Goal: Task Accomplishment & Management: Use online tool/utility

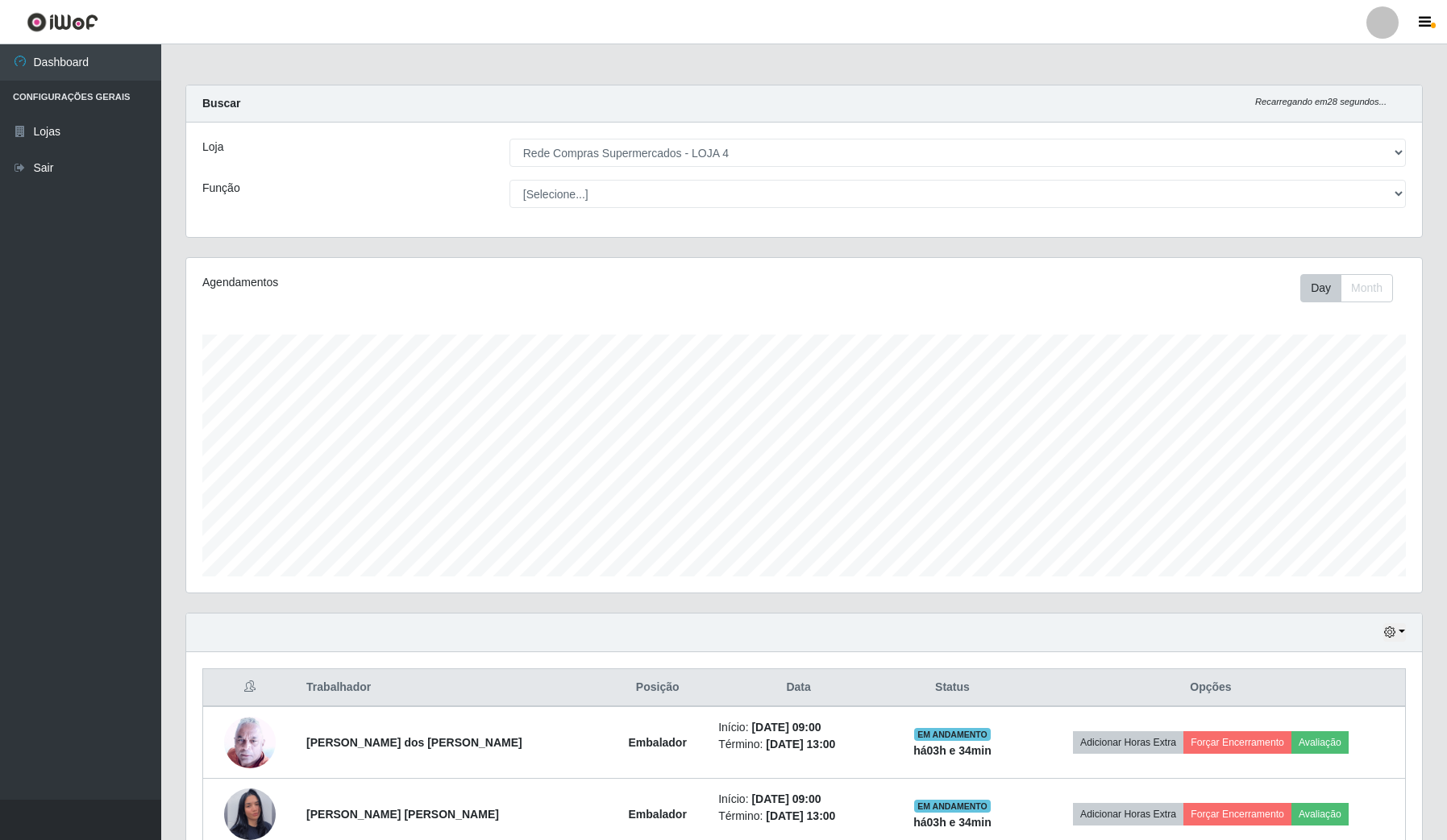
select select "159"
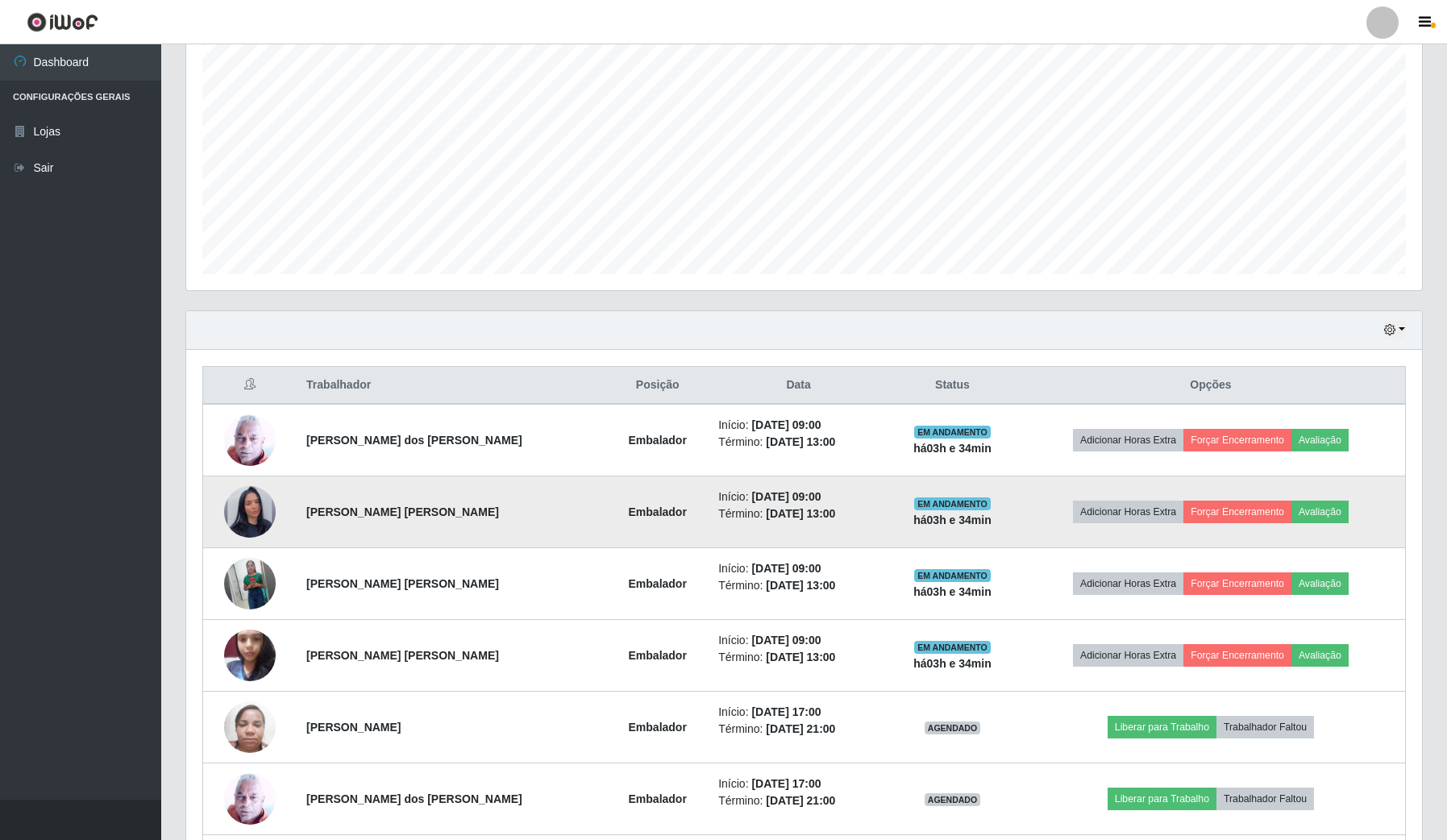
scroll to position [335, 1235]
click at [255, 497] on img at bounding box center [249, 511] width 51 height 92
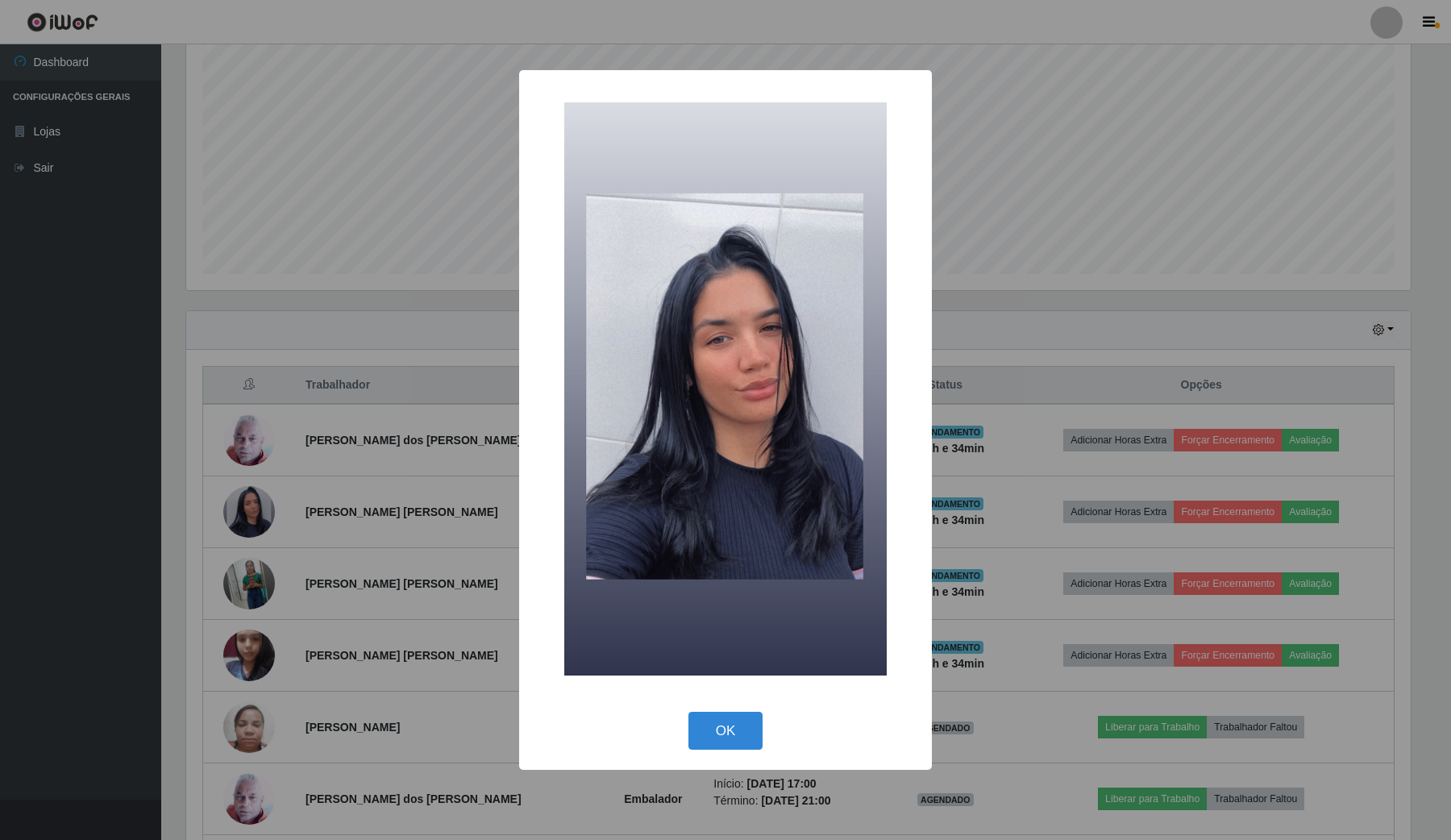
click at [264, 526] on div "× OK Cancel" at bounding box center [726, 420] width 1451 height 840
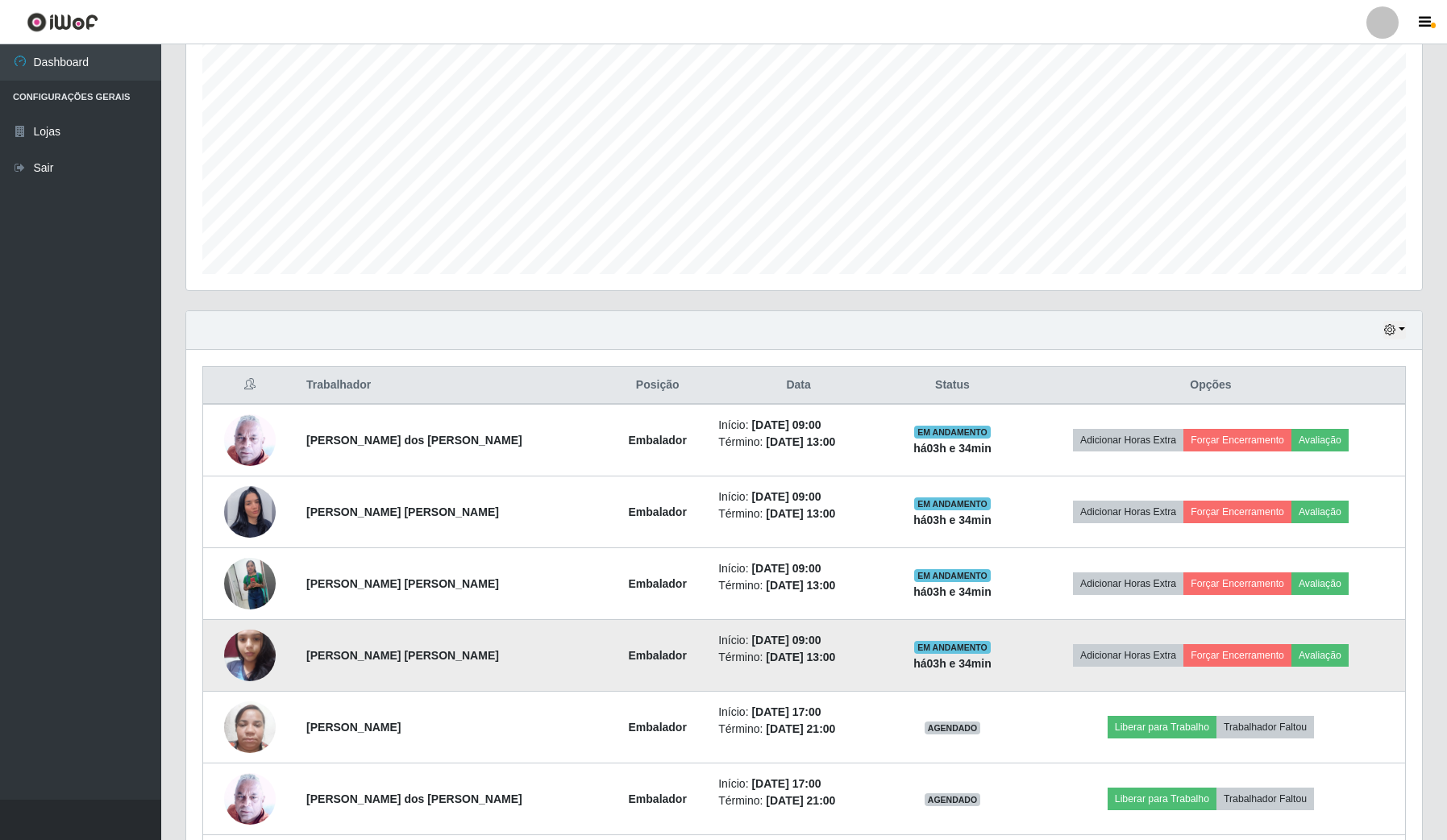
scroll to position [335, 1235]
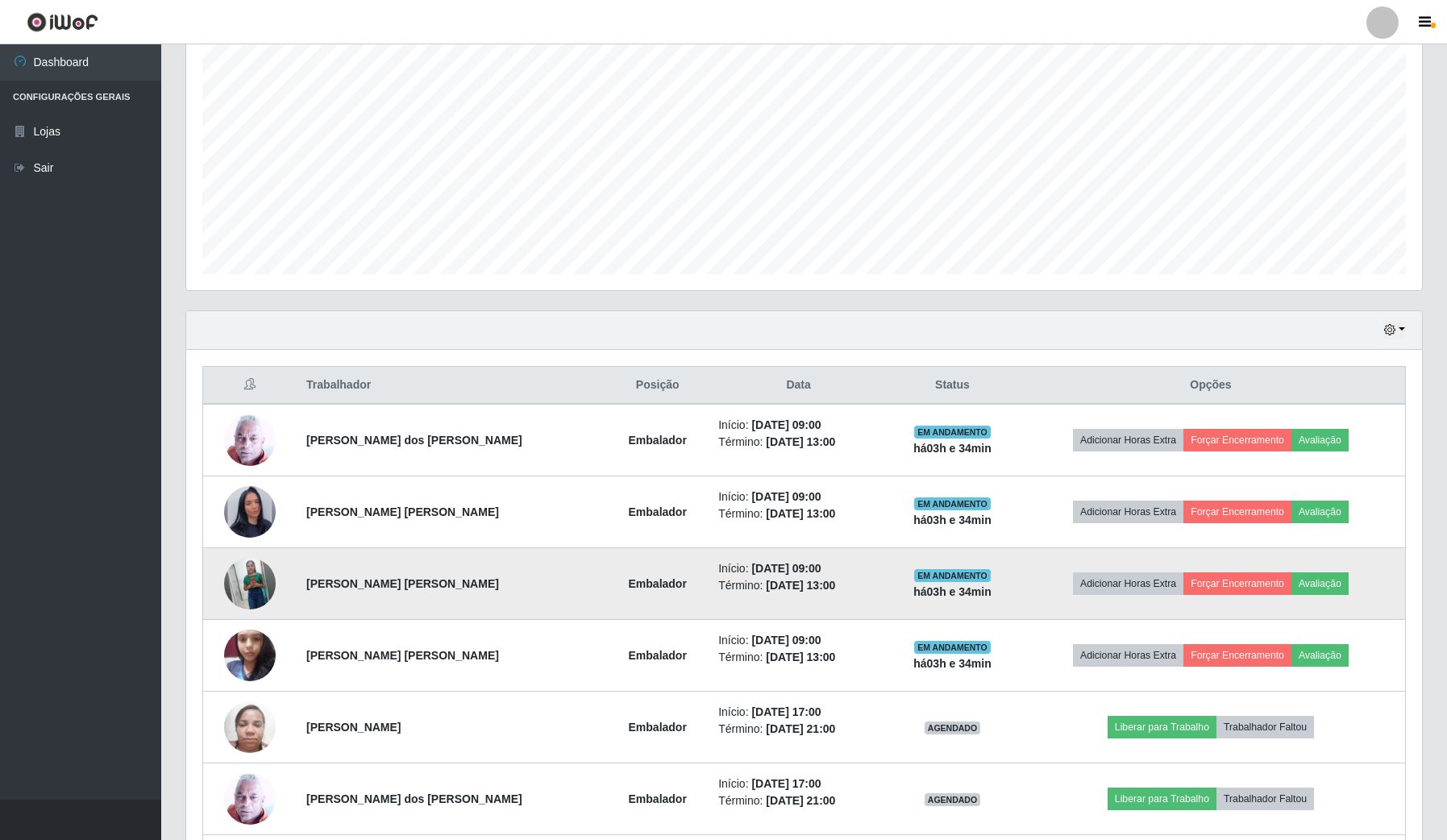
click at [271, 588] on img at bounding box center [249, 583] width 51 height 65
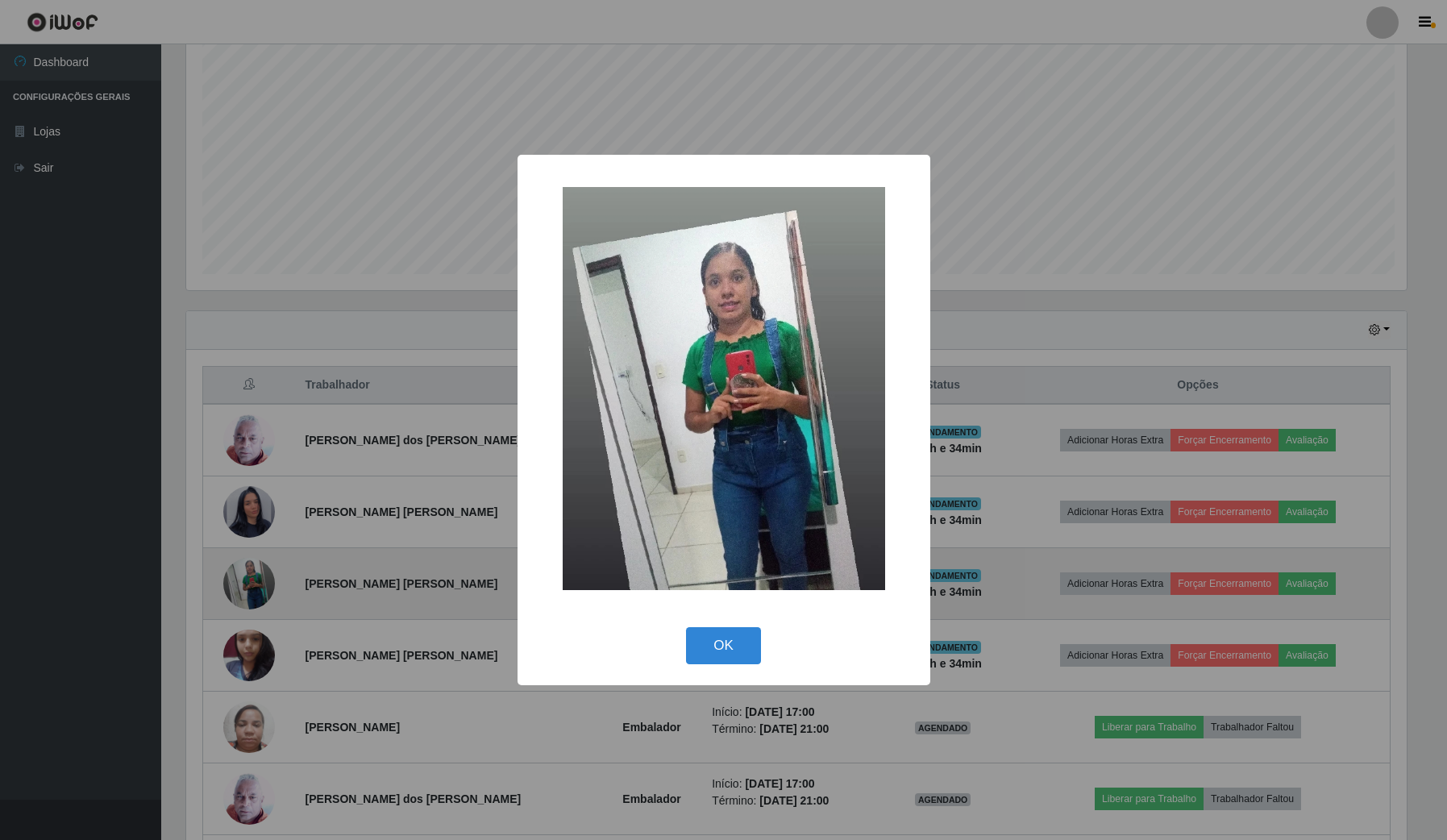
scroll to position [335, 1224]
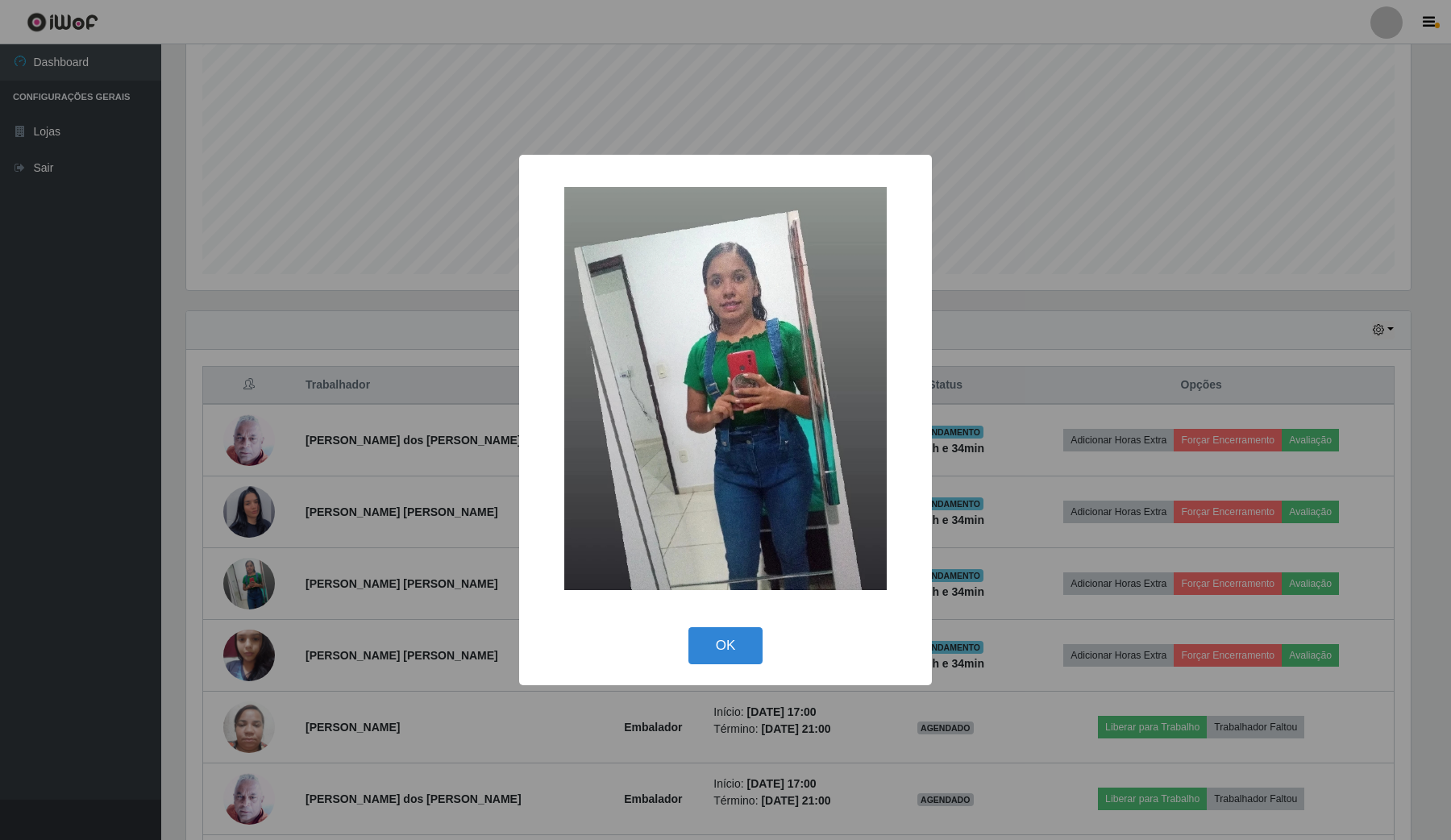
click at [391, 626] on div "× OK Cancel" at bounding box center [726, 420] width 1451 height 840
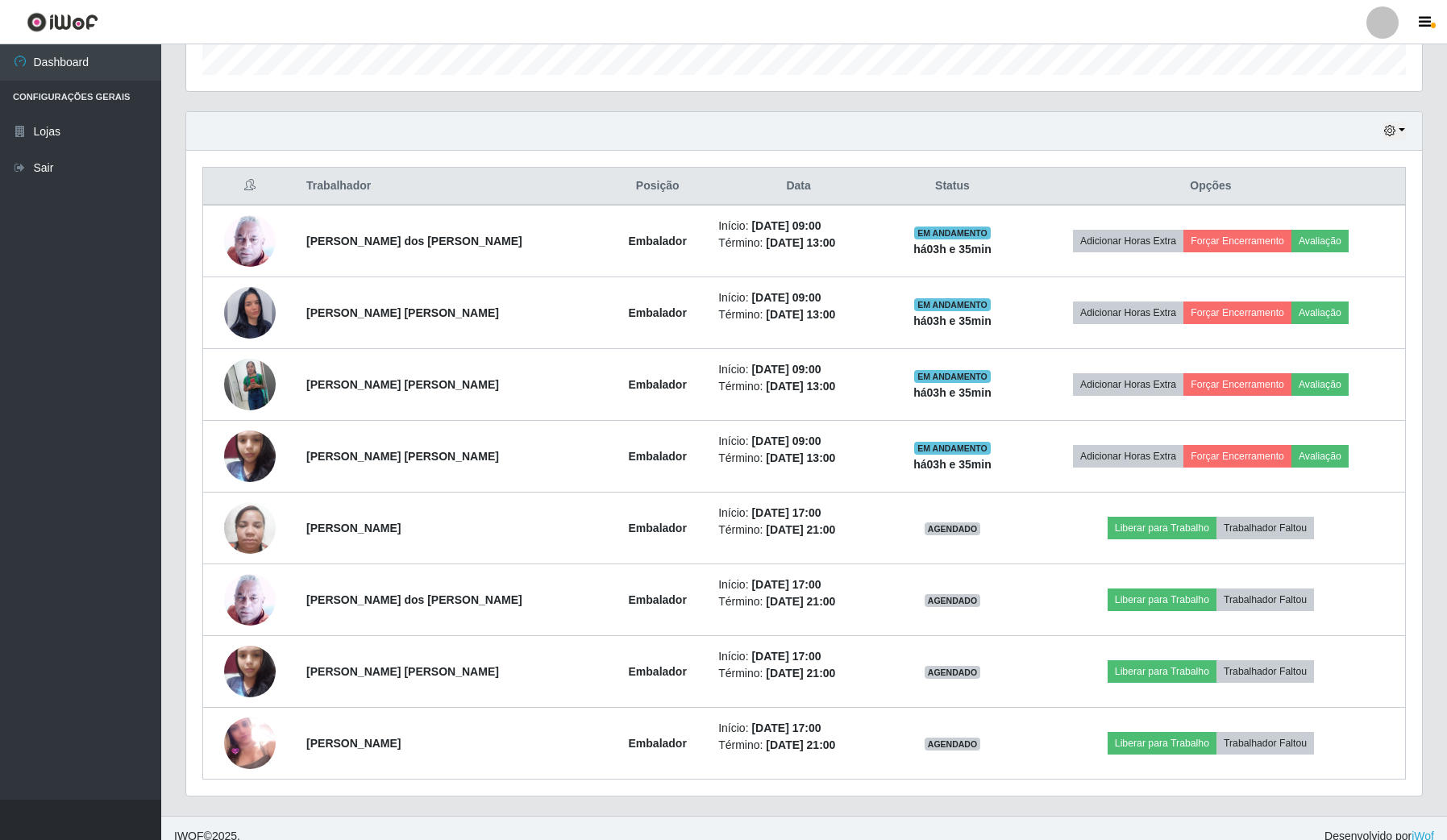
scroll to position [504, 0]
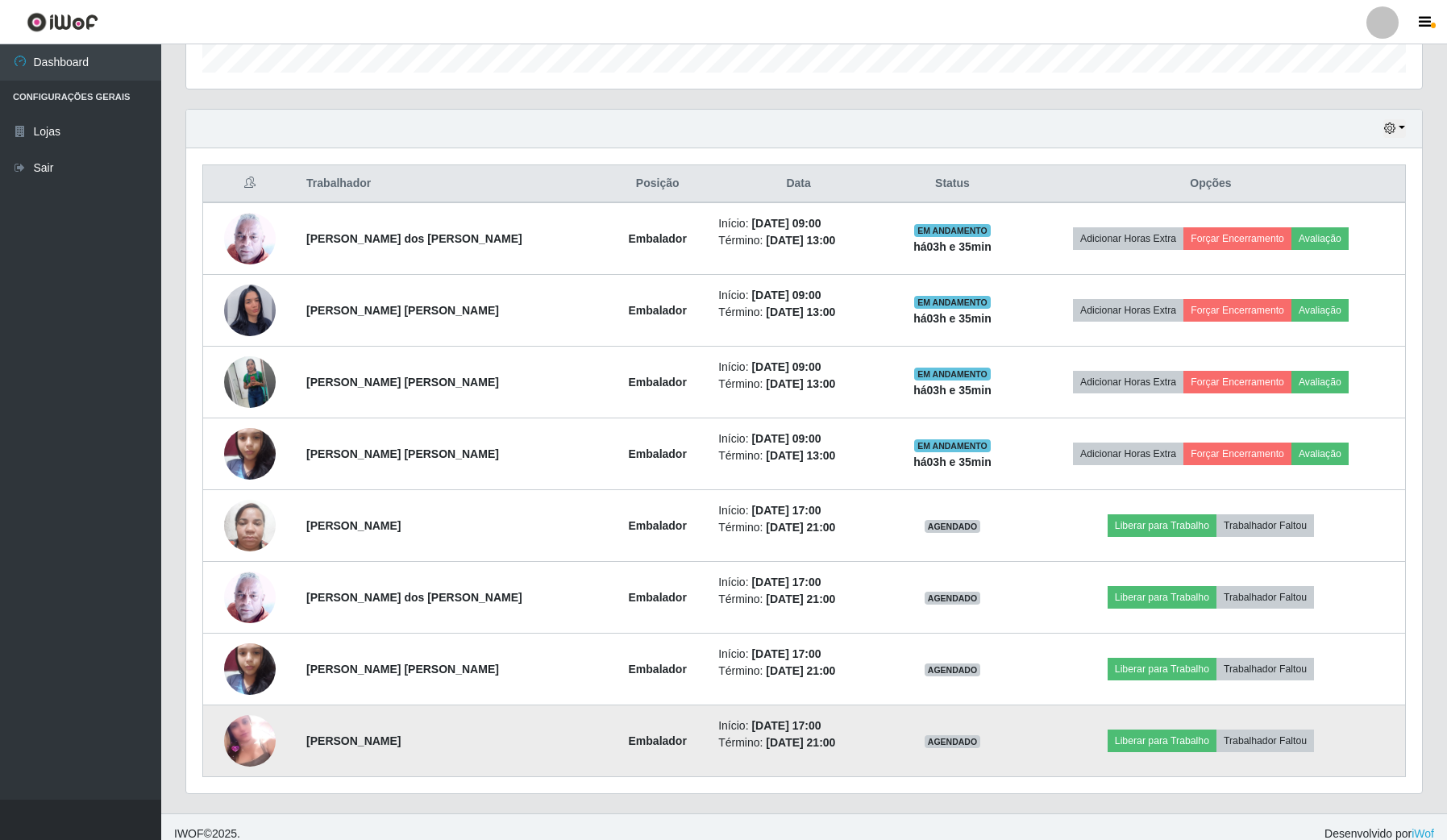
click at [233, 751] on img at bounding box center [249, 741] width 51 height 51
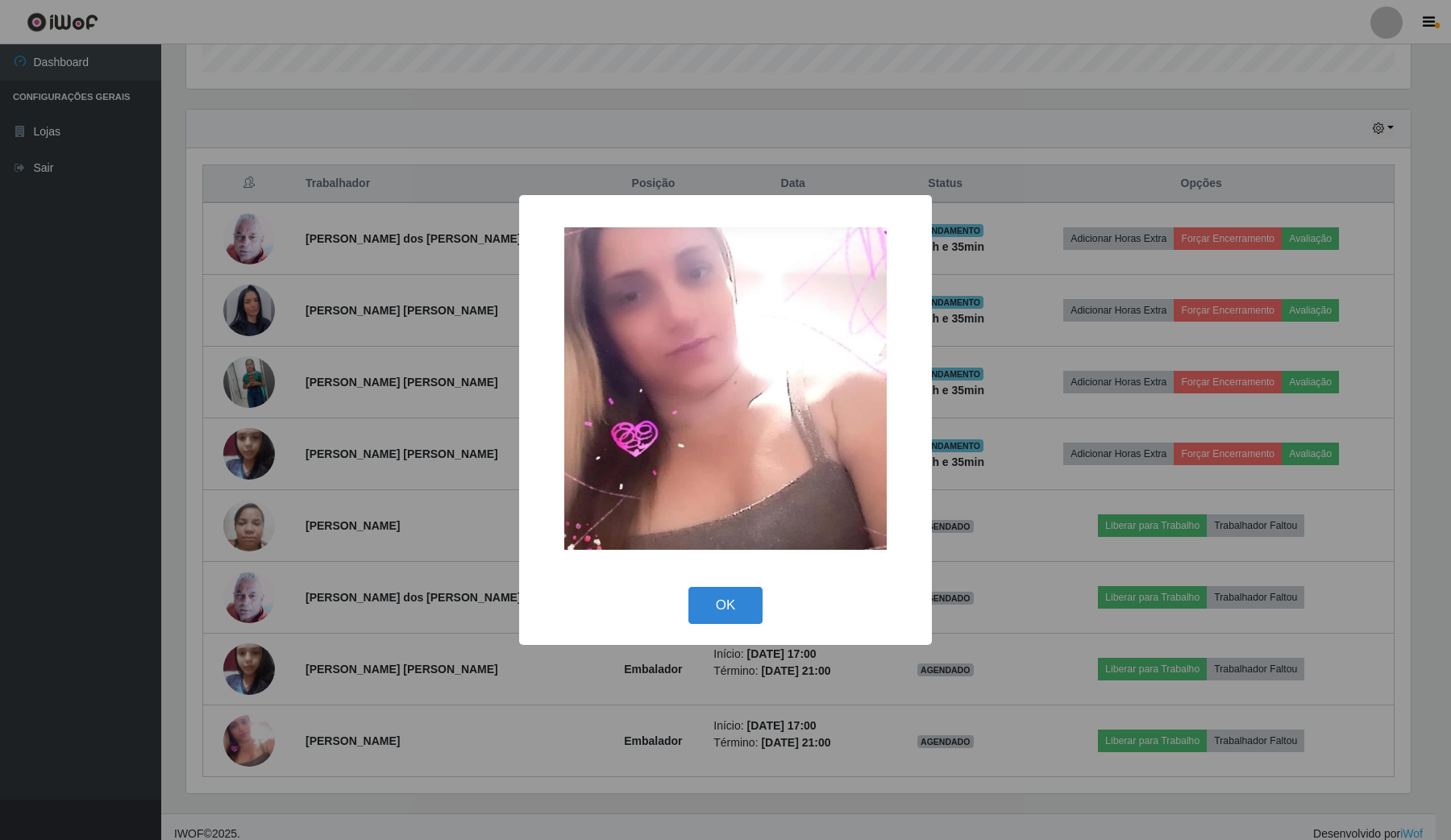
click at [243, 732] on div "× OK Cancel" at bounding box center [726, 420] width 1451 height 840
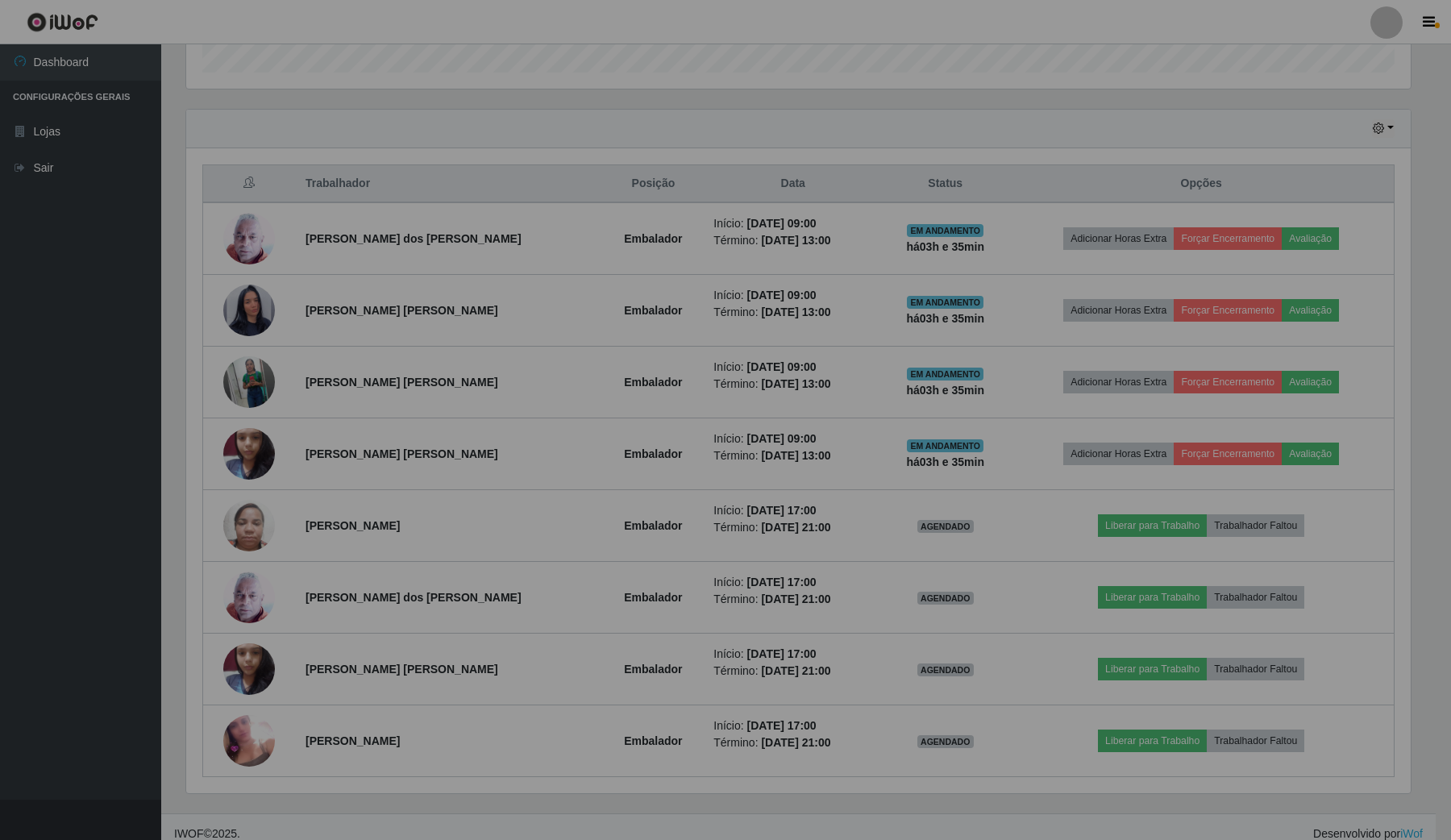
scroll to position [335, 1235]
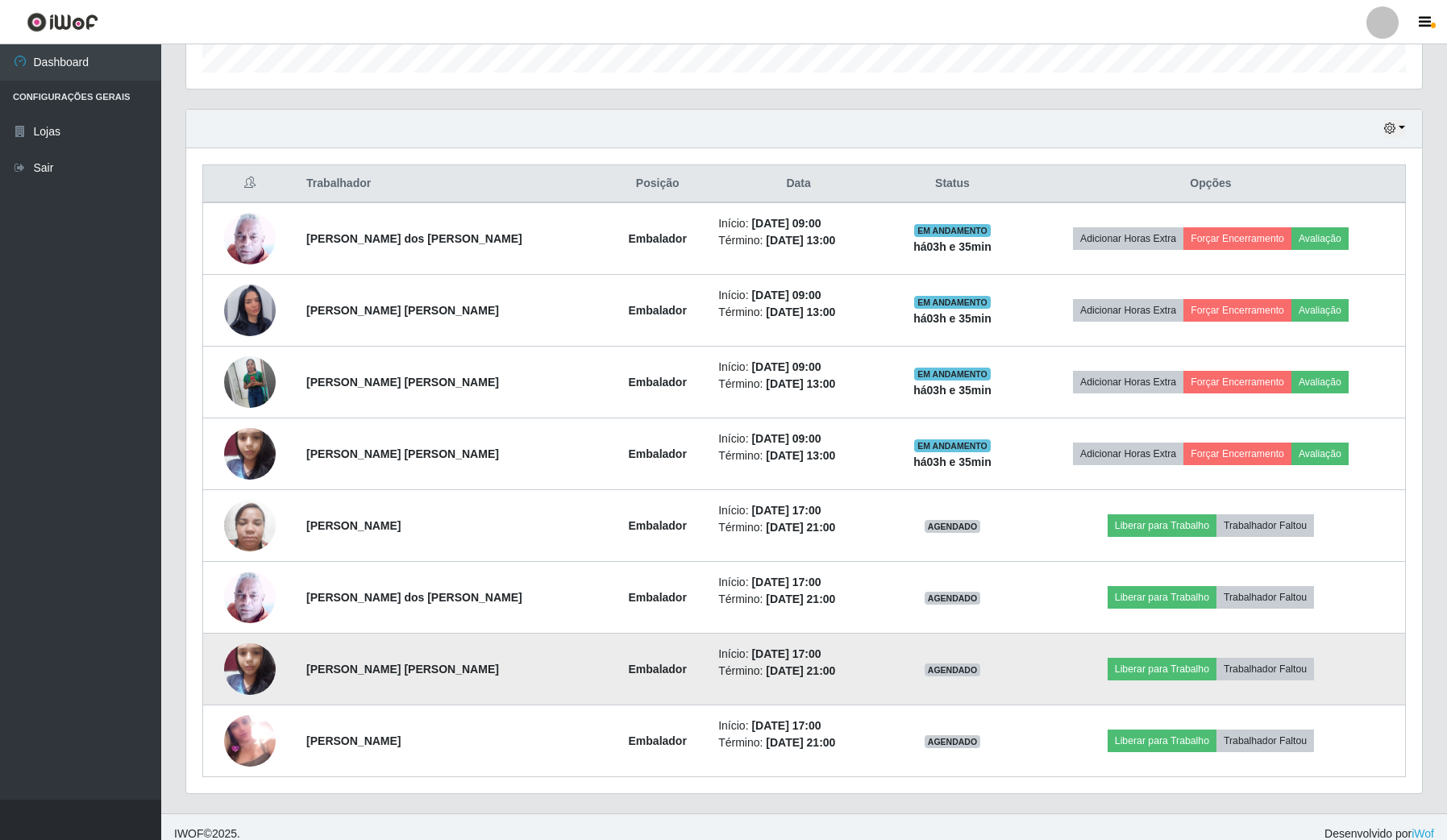
click at [252, 680] on img at bounding box center [249, 668] width 51 height 68
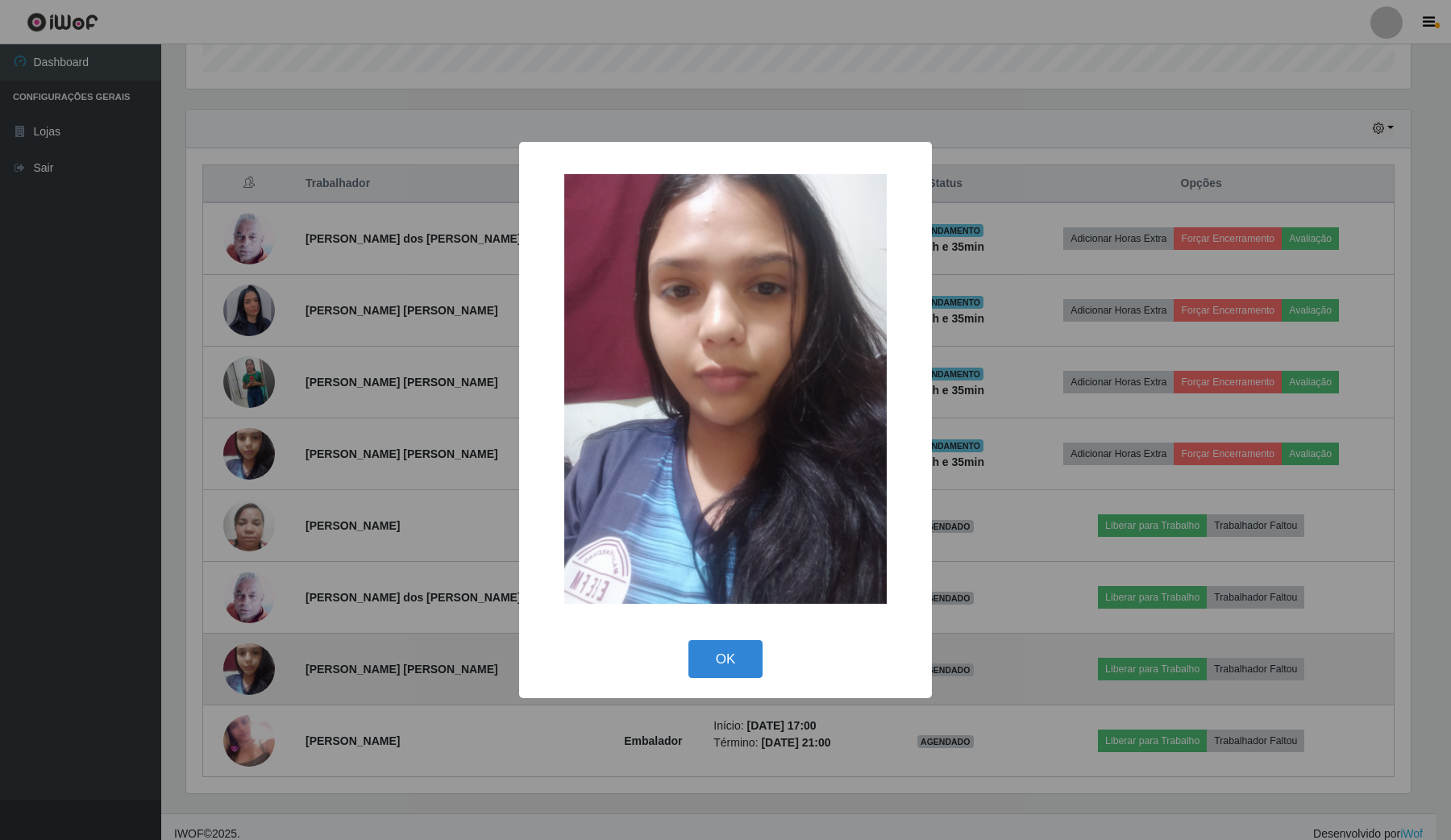
click at [252, 680] on div "× OK Cancel" at bounding box center [726, 420] width 1451 height 840
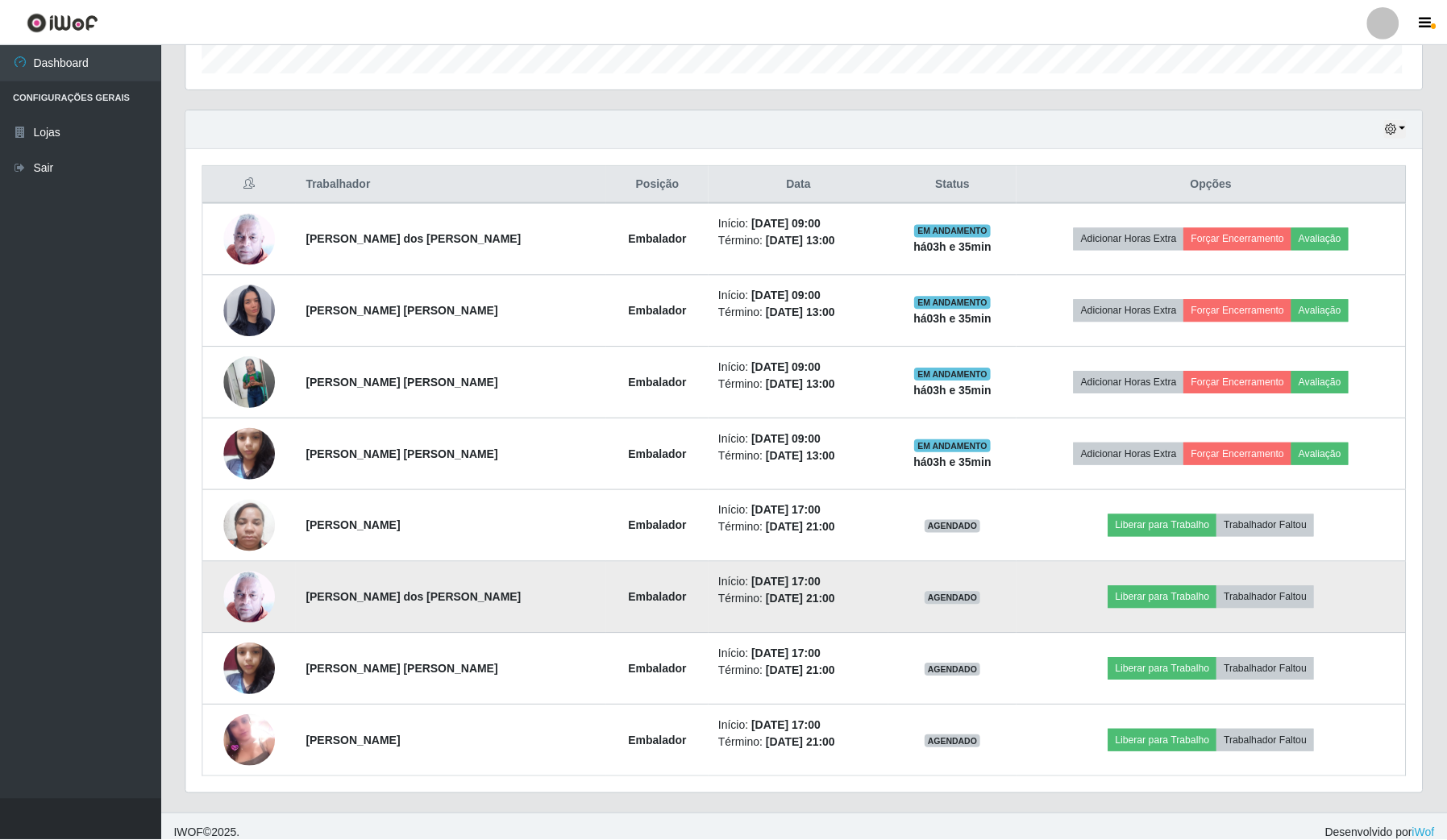
scroll to position [335, 1235]
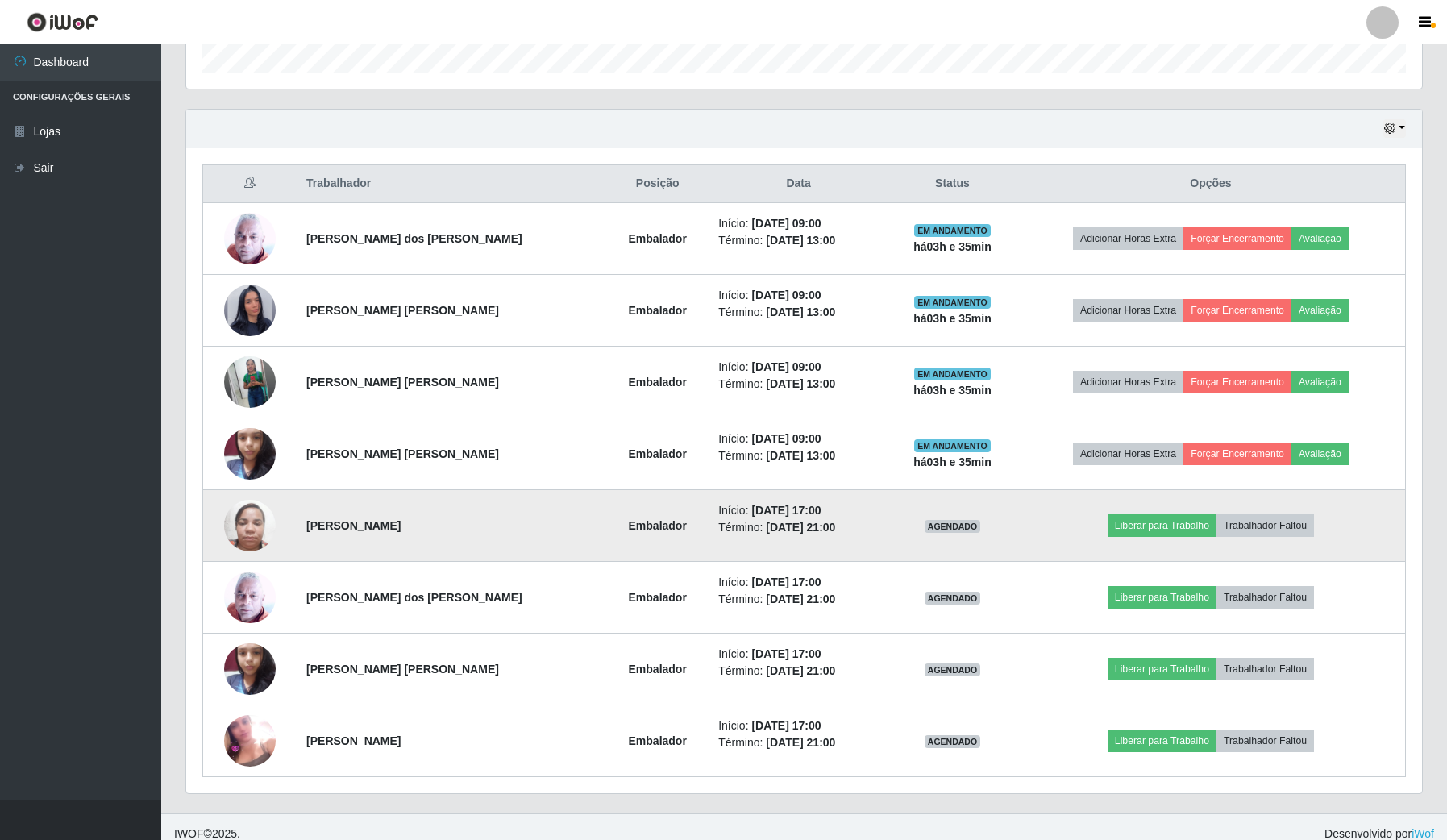
click at [259, 526] on img at bounding box center [249, 525] width 51 height 68
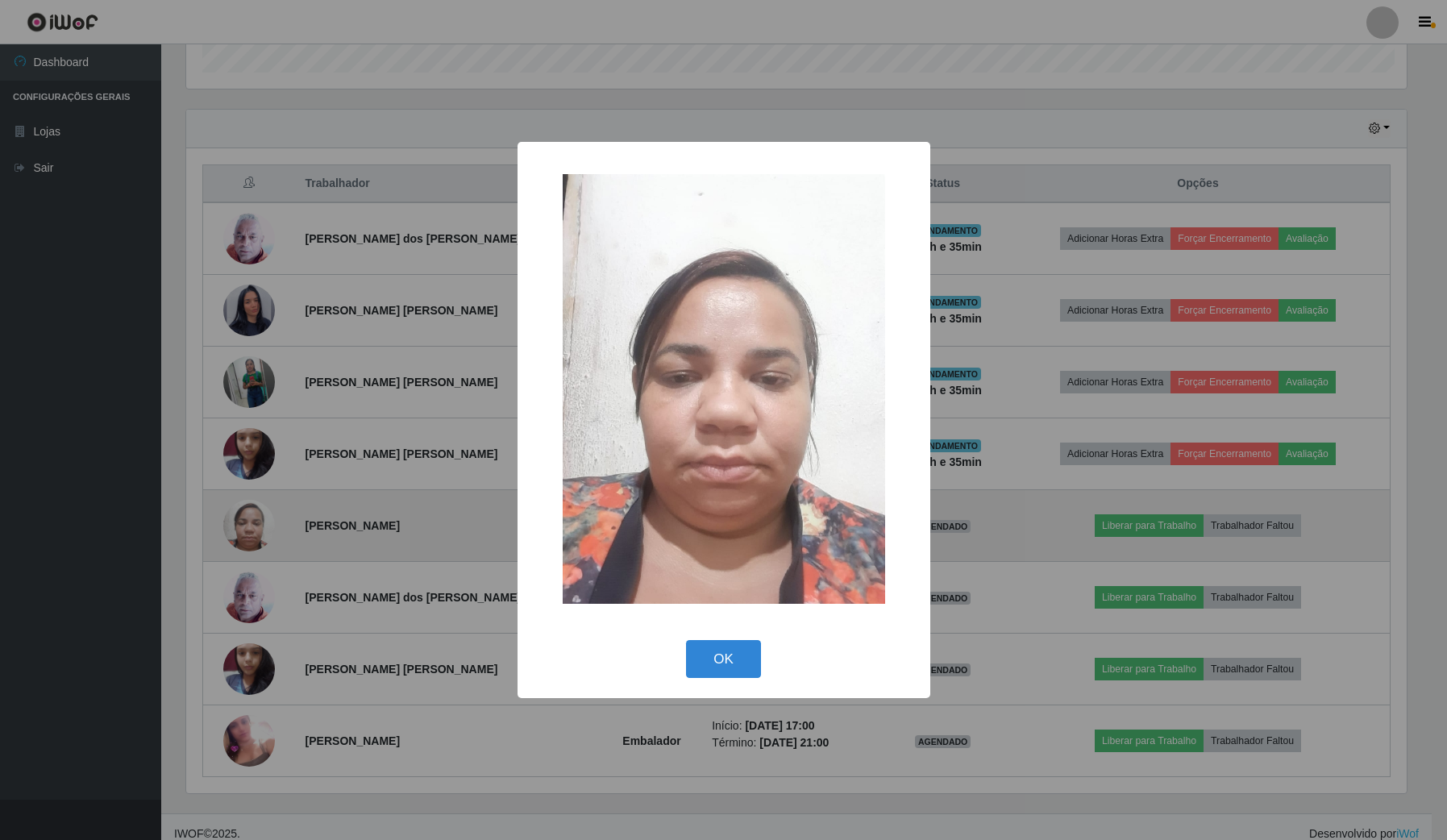
scroll to position [335, 1224]
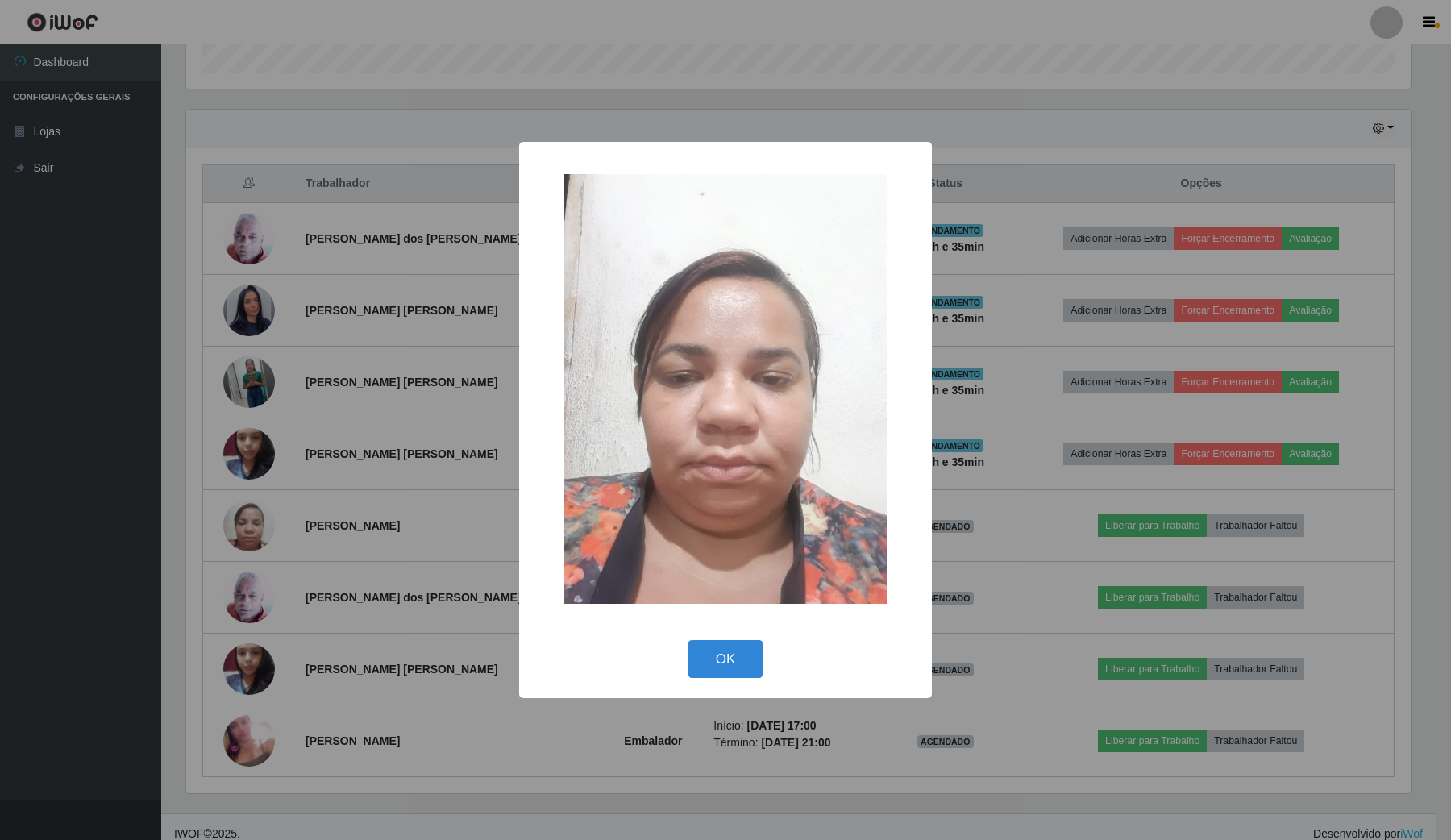
click at [259, 549] on div "× OK Cancel" at bounding box center [726, 420] width 1451 height 840
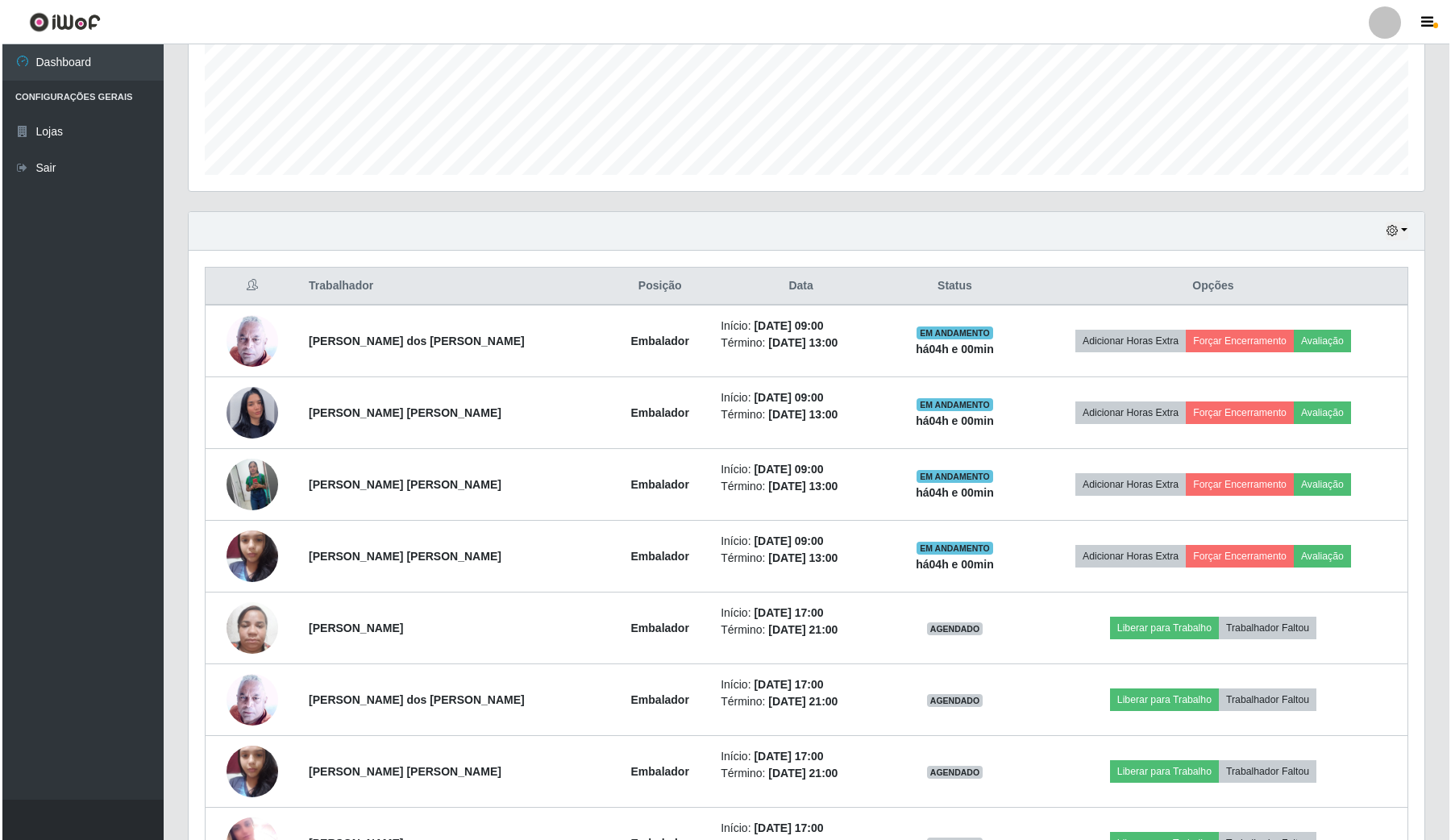
scroll to position [403, 0]
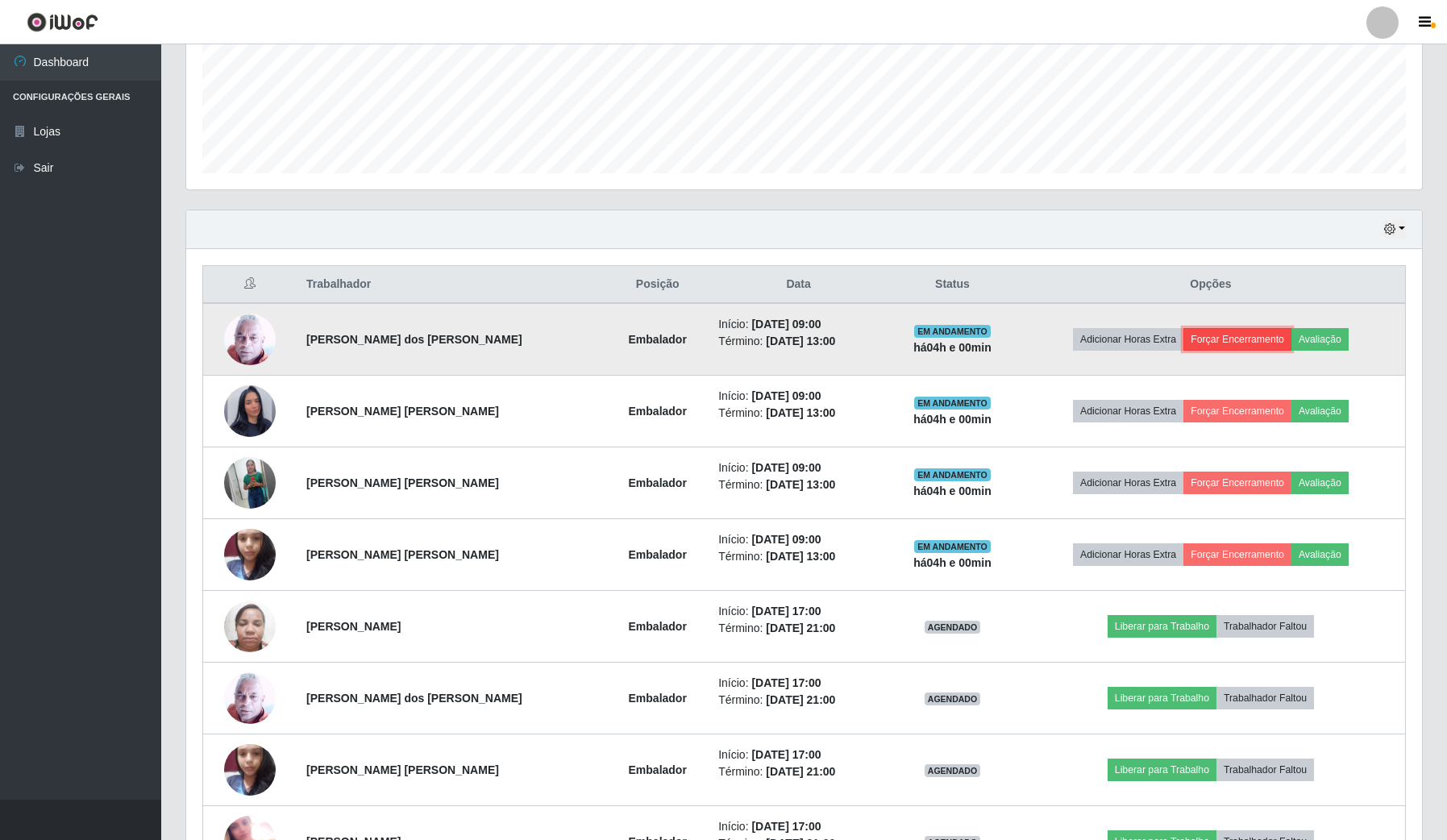
click at [1247, 335] on button "Forçar Encerramento" at bounding box center [1237, 339] width 108 height 23
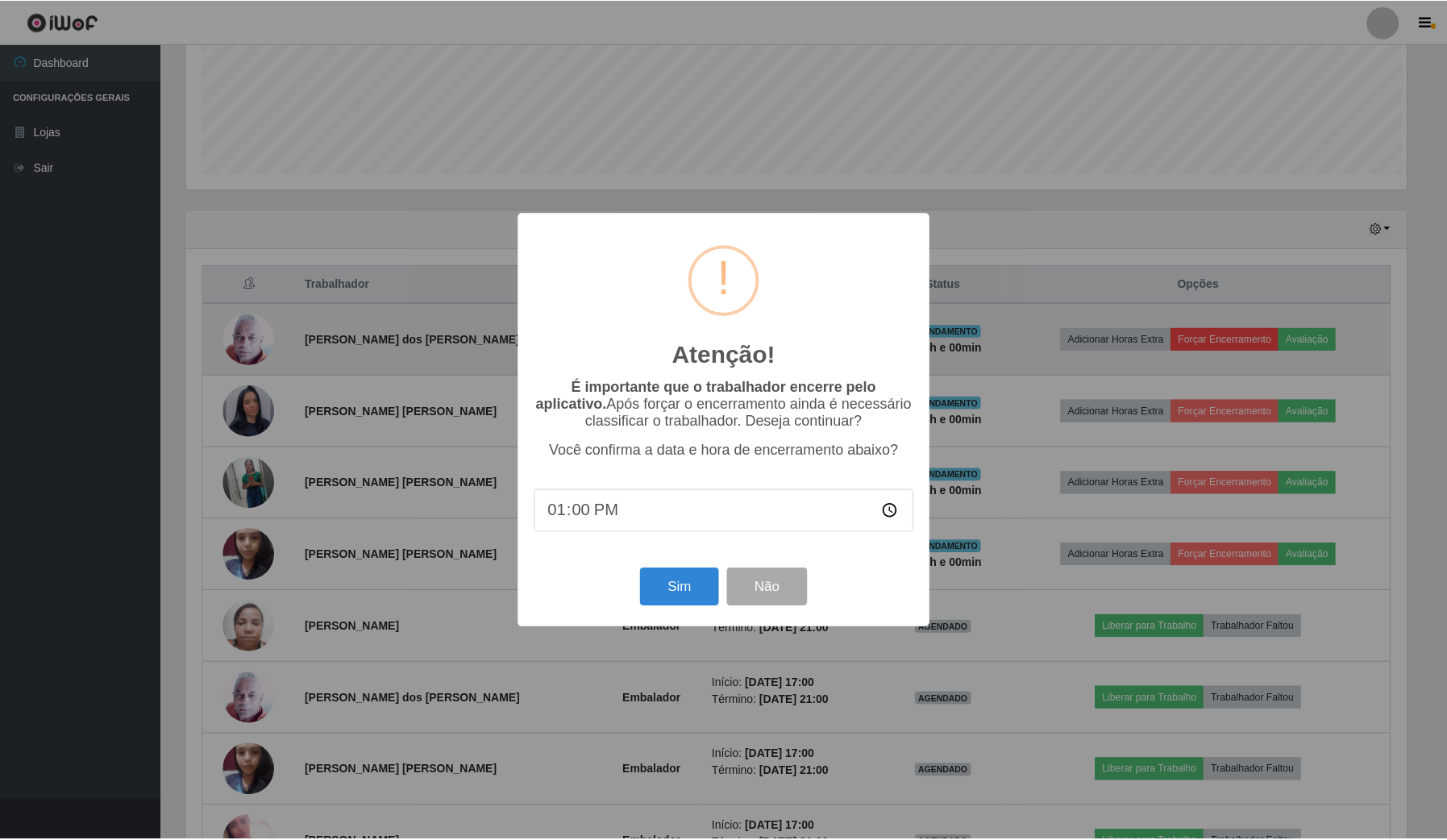
scroll to position [335, 1224]
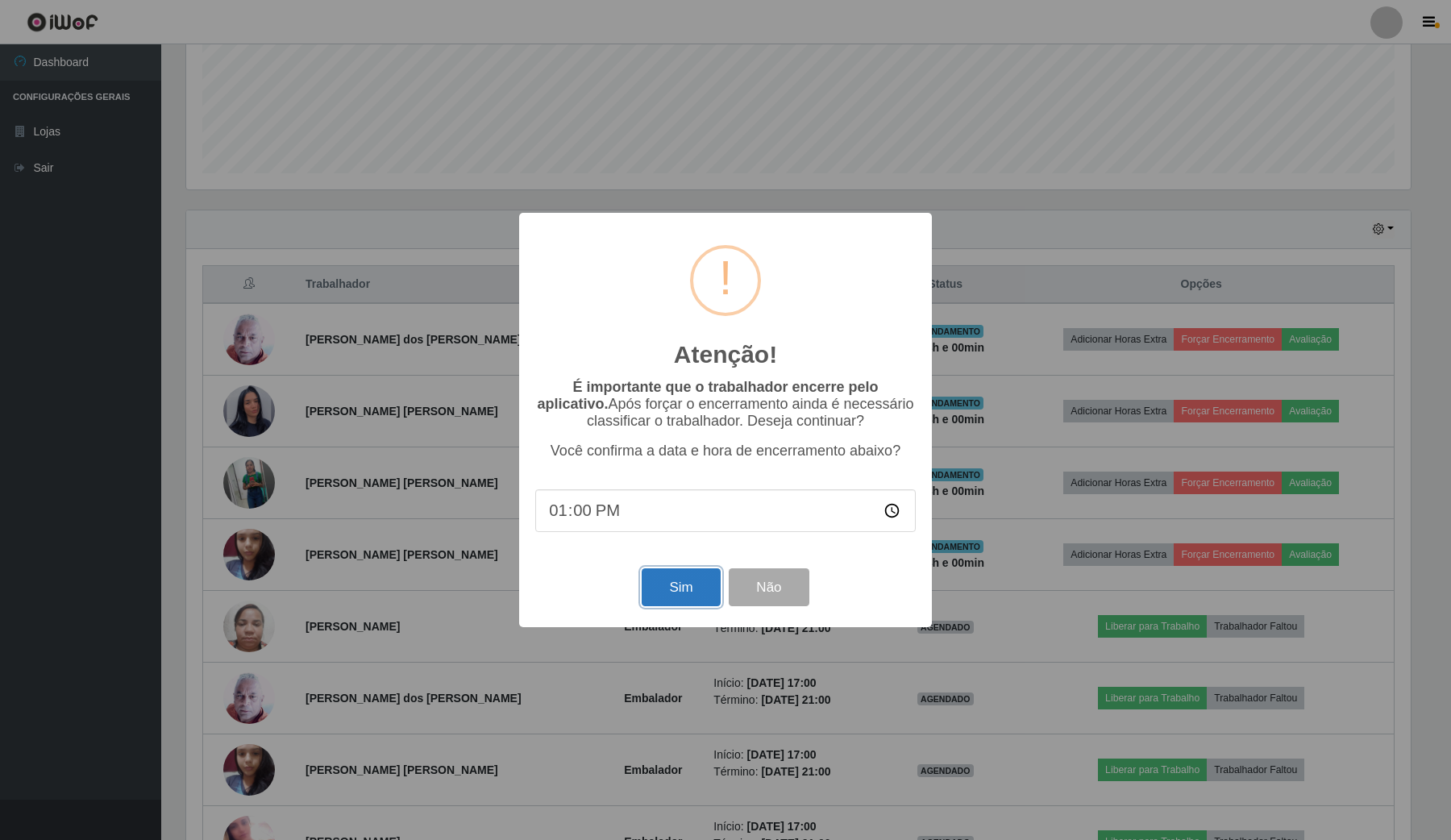
click at [651, 597] on button "Sim" at bounding box center [681, 586] width 78 height 38
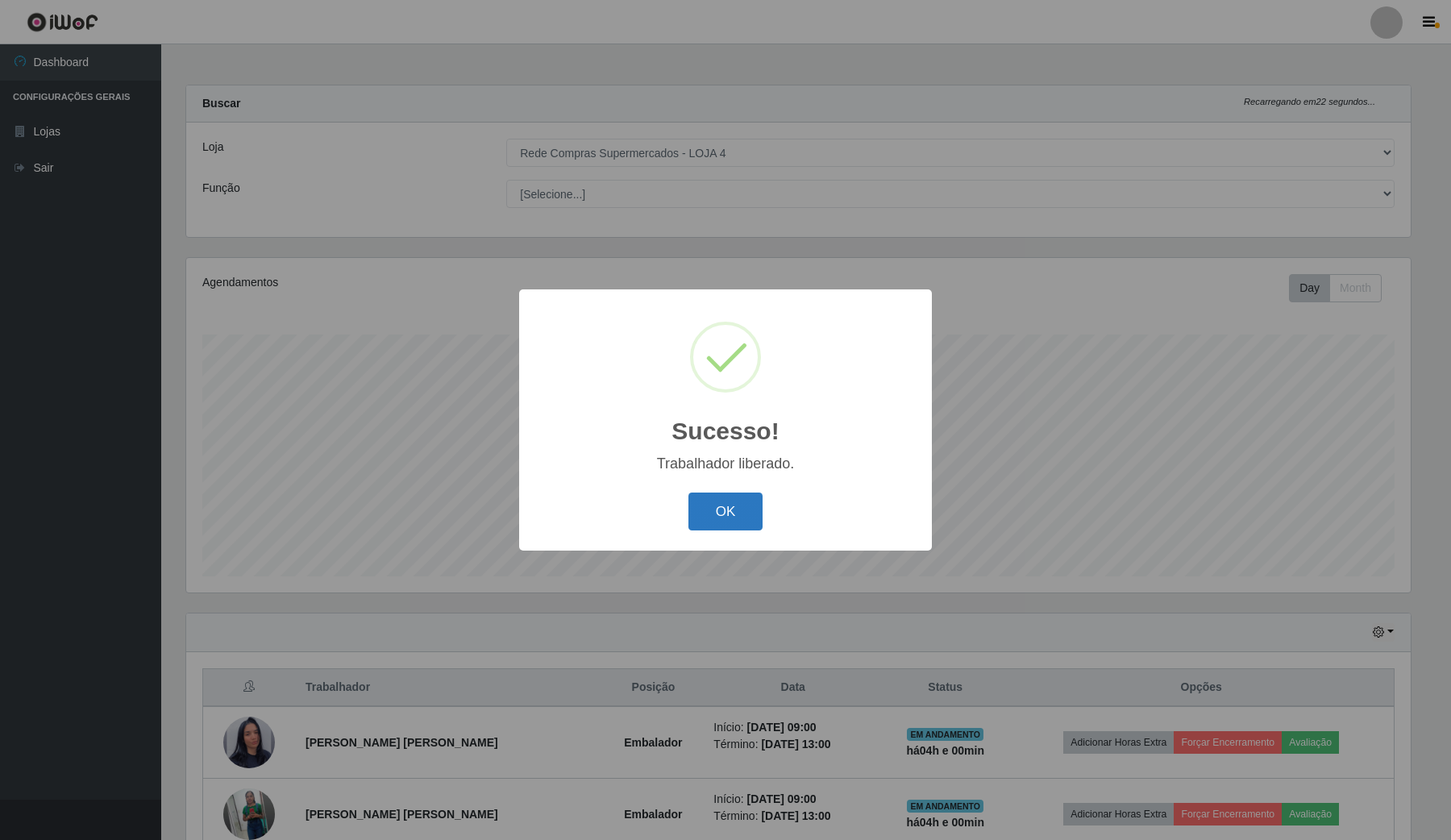
click at [737, 510] on button "OK" at bounding box center [726, 511] width 75 height 38
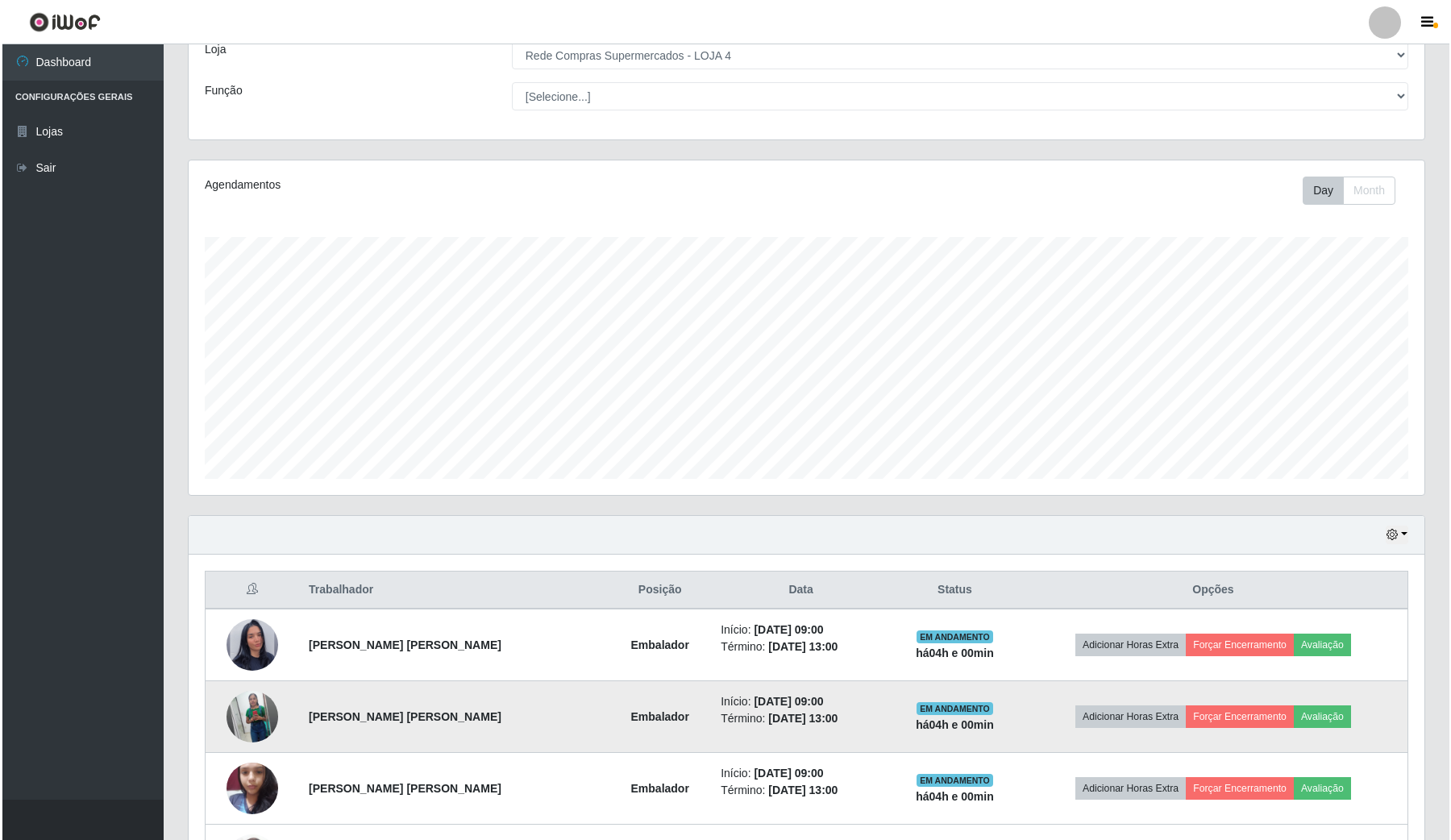
scroll to position [201, 0]
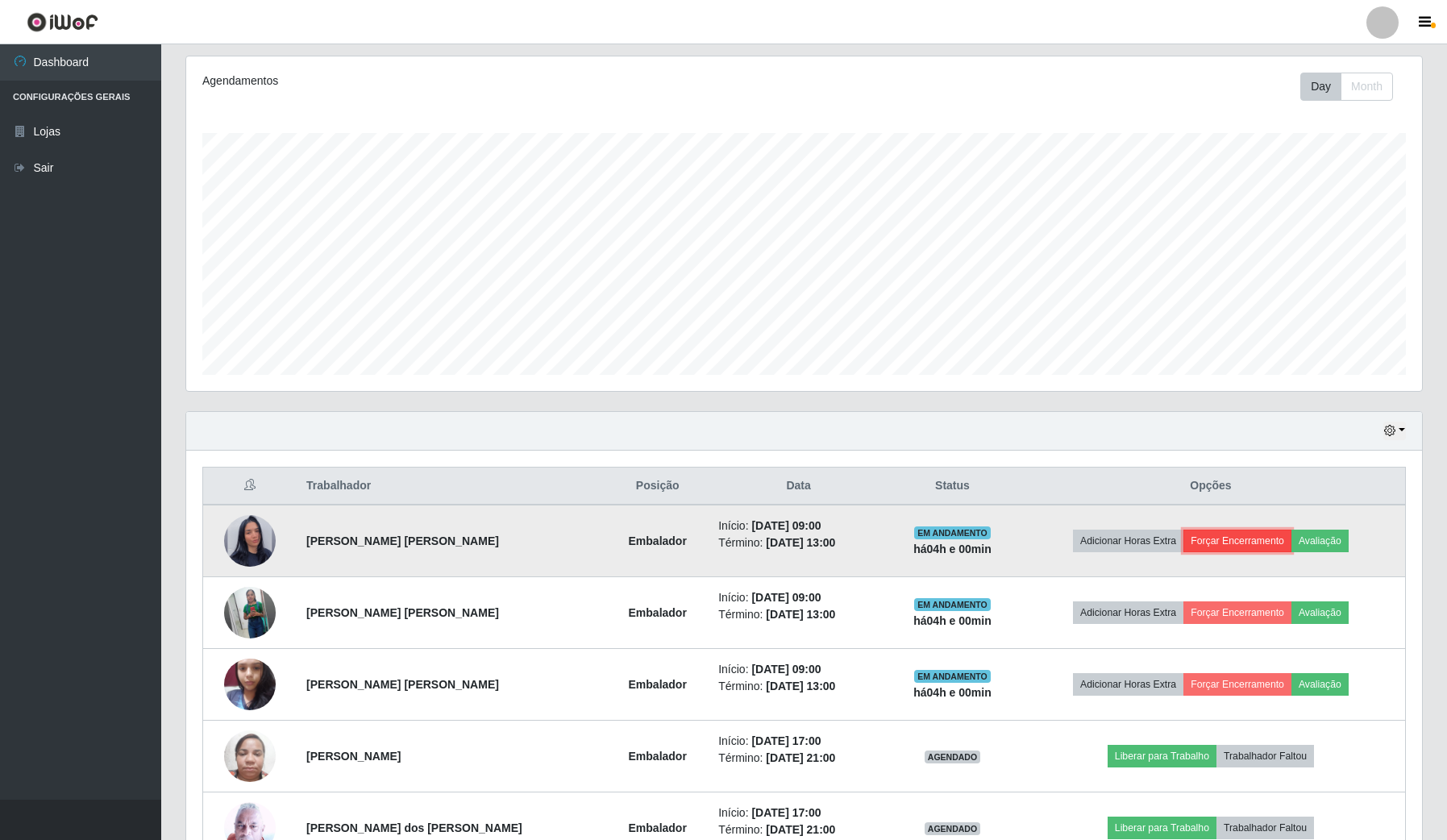
click at [1268, 532] on button "Forçar Encerramento" at bounding box center [1237, 541] width 108 height 23
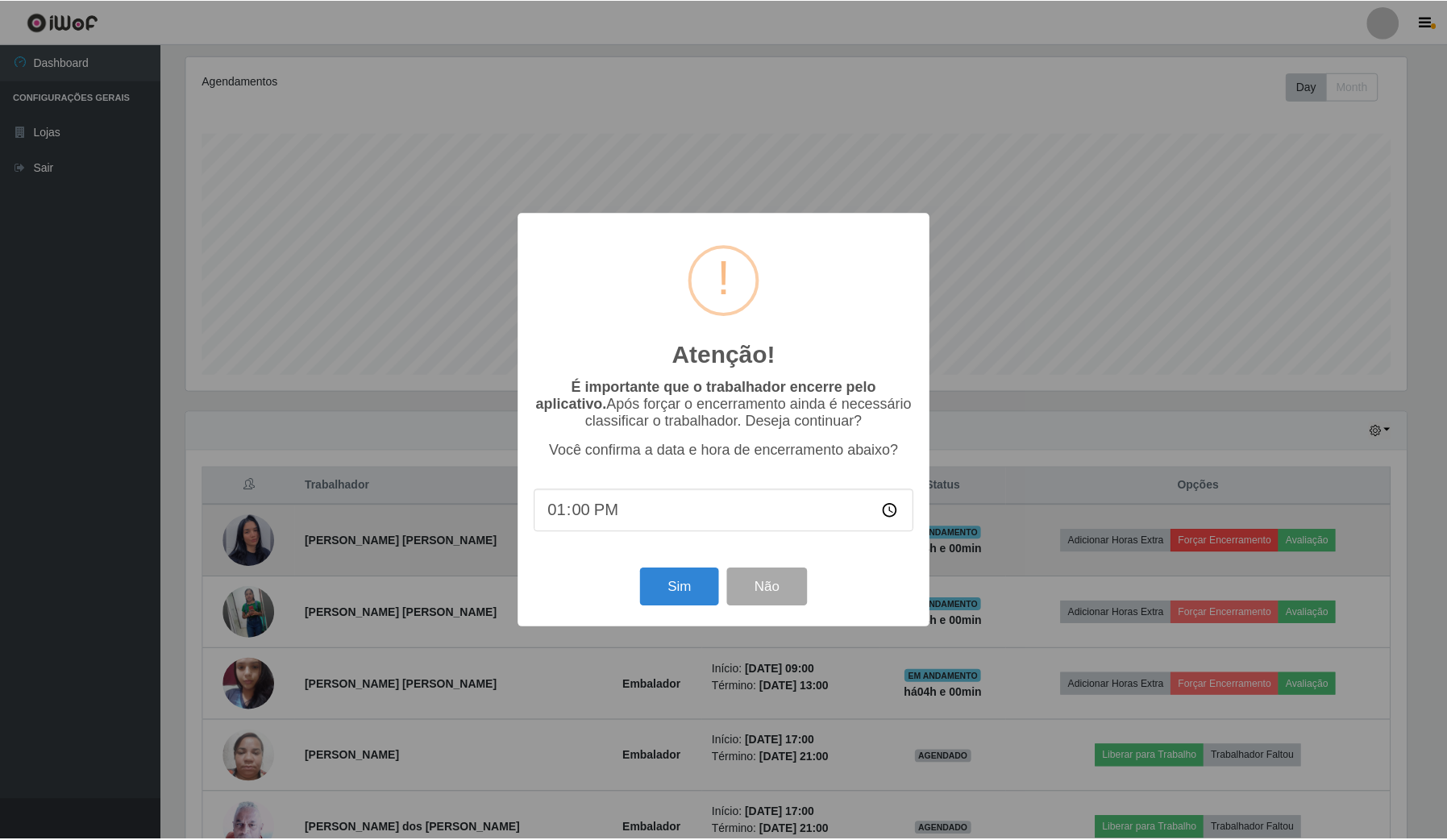
scroll to position [335, 1224]
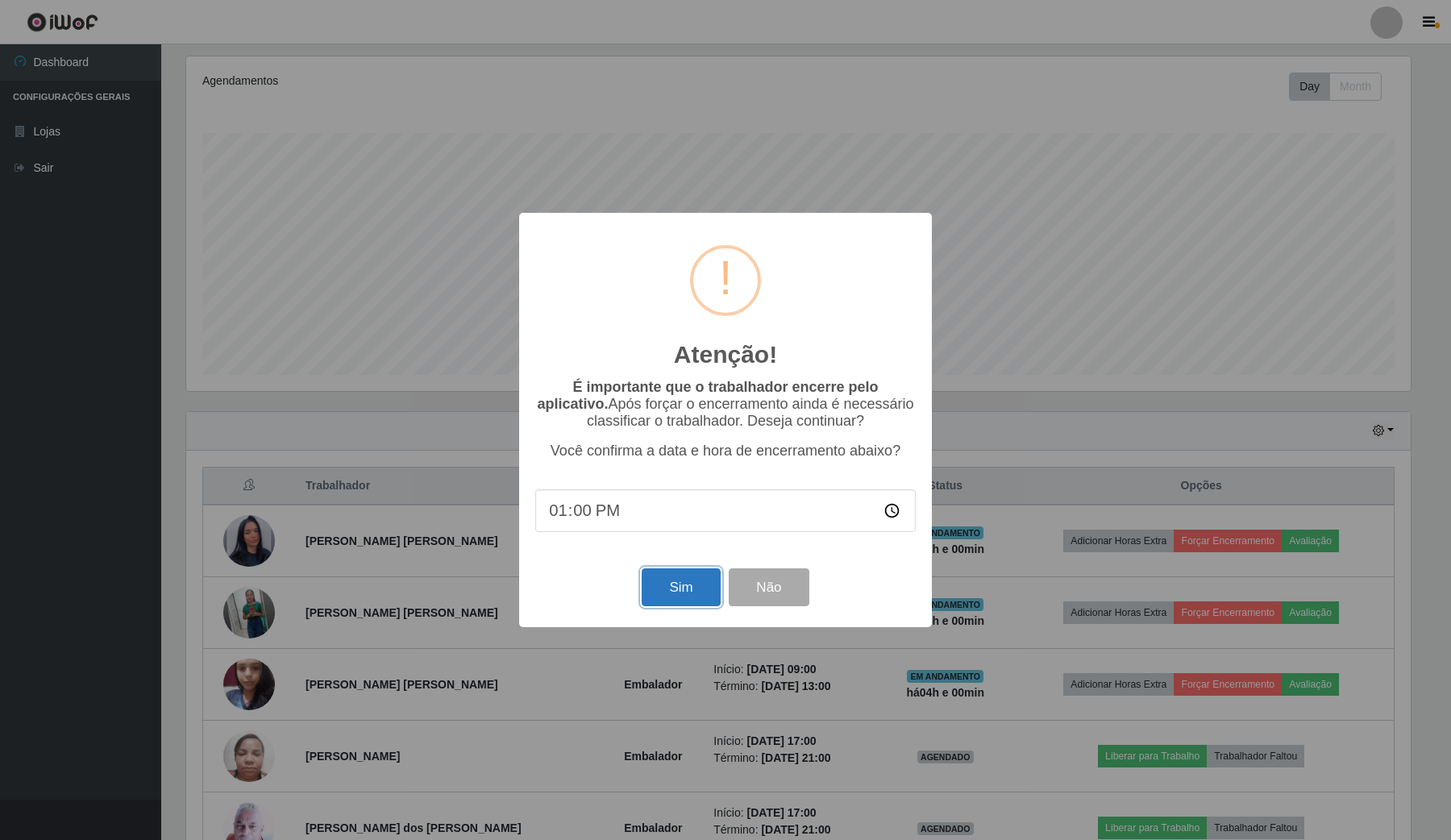
click at [701, 603] on button "Sim" at bounding box center [681, 586] width 78 height 38
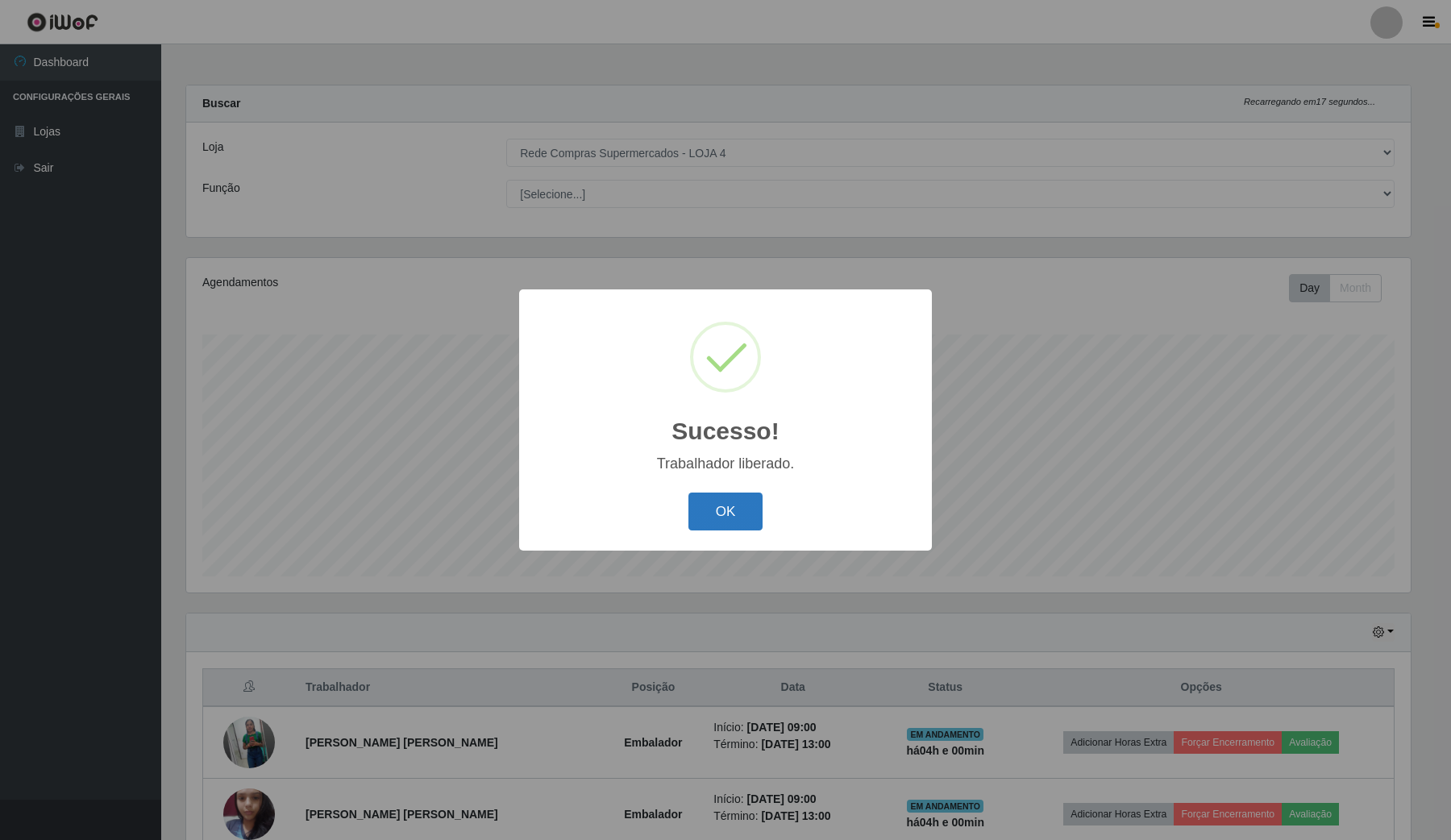
click at [734, 511] on button "OK" at bounding box center [726, 511] width 75 height 38
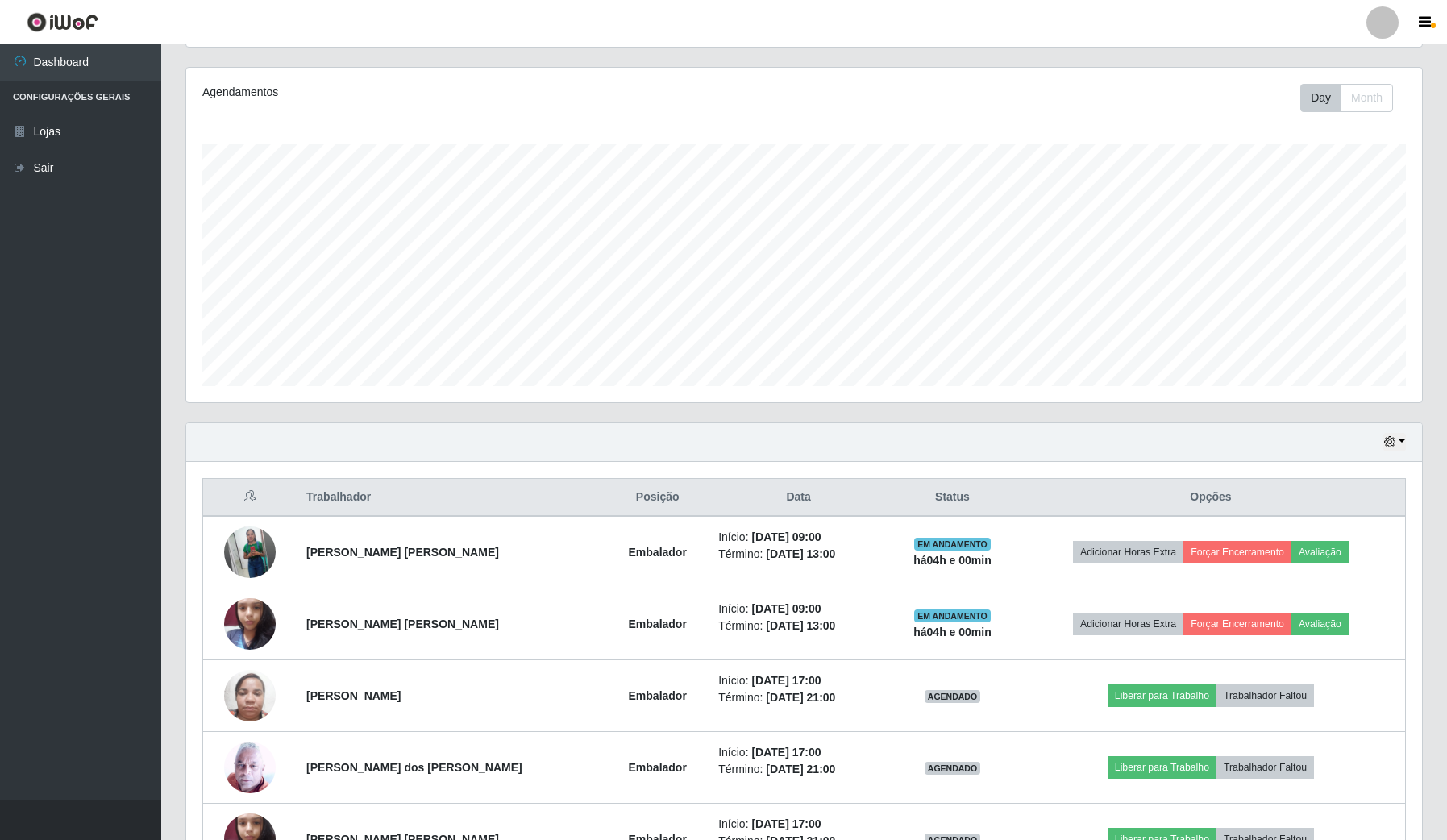
scroll to position [201, 0]
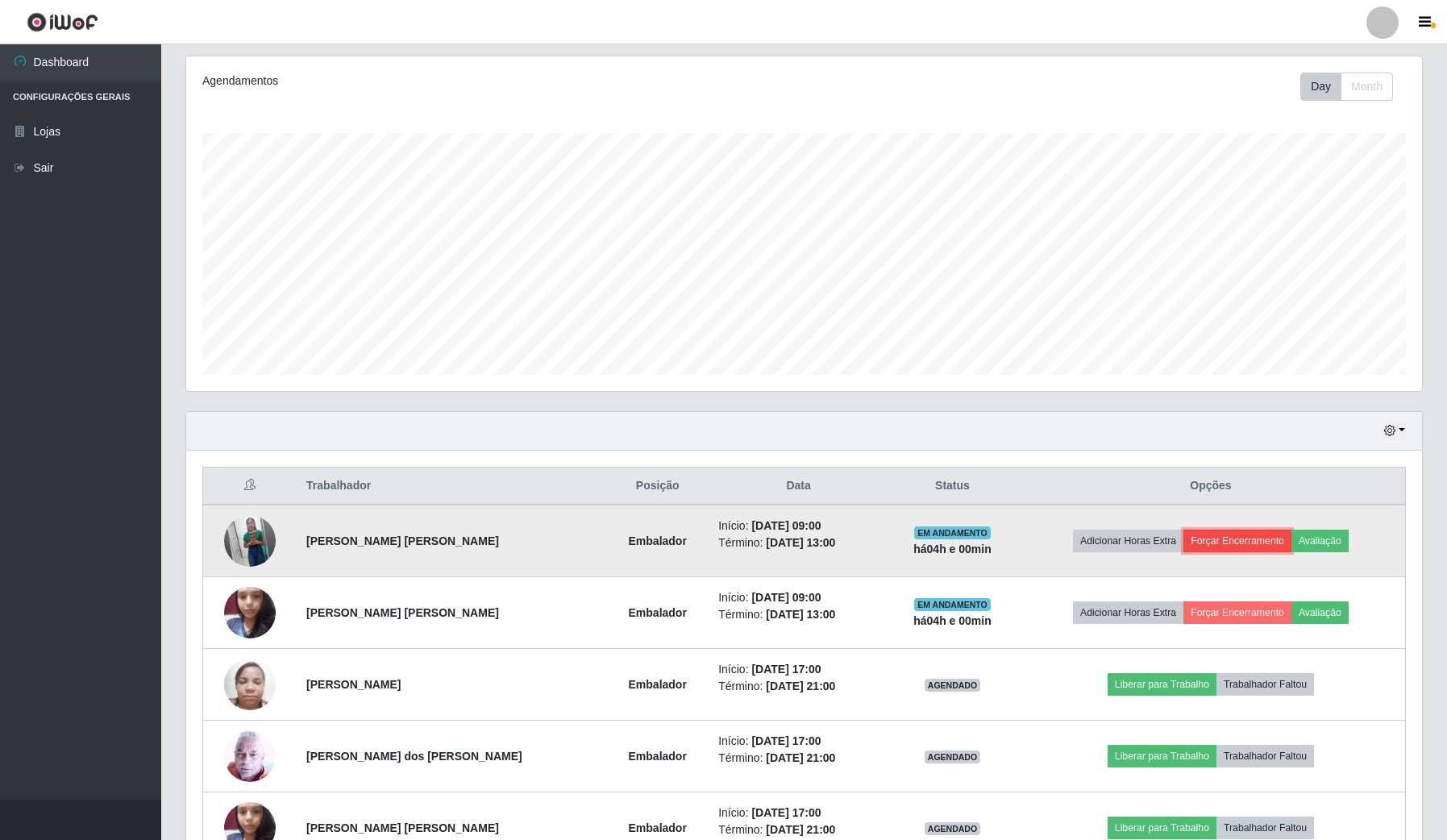
click at [1243, 544] on button "Forçar Encerramento" at bounding box center [1237, 541] width 108 height 23
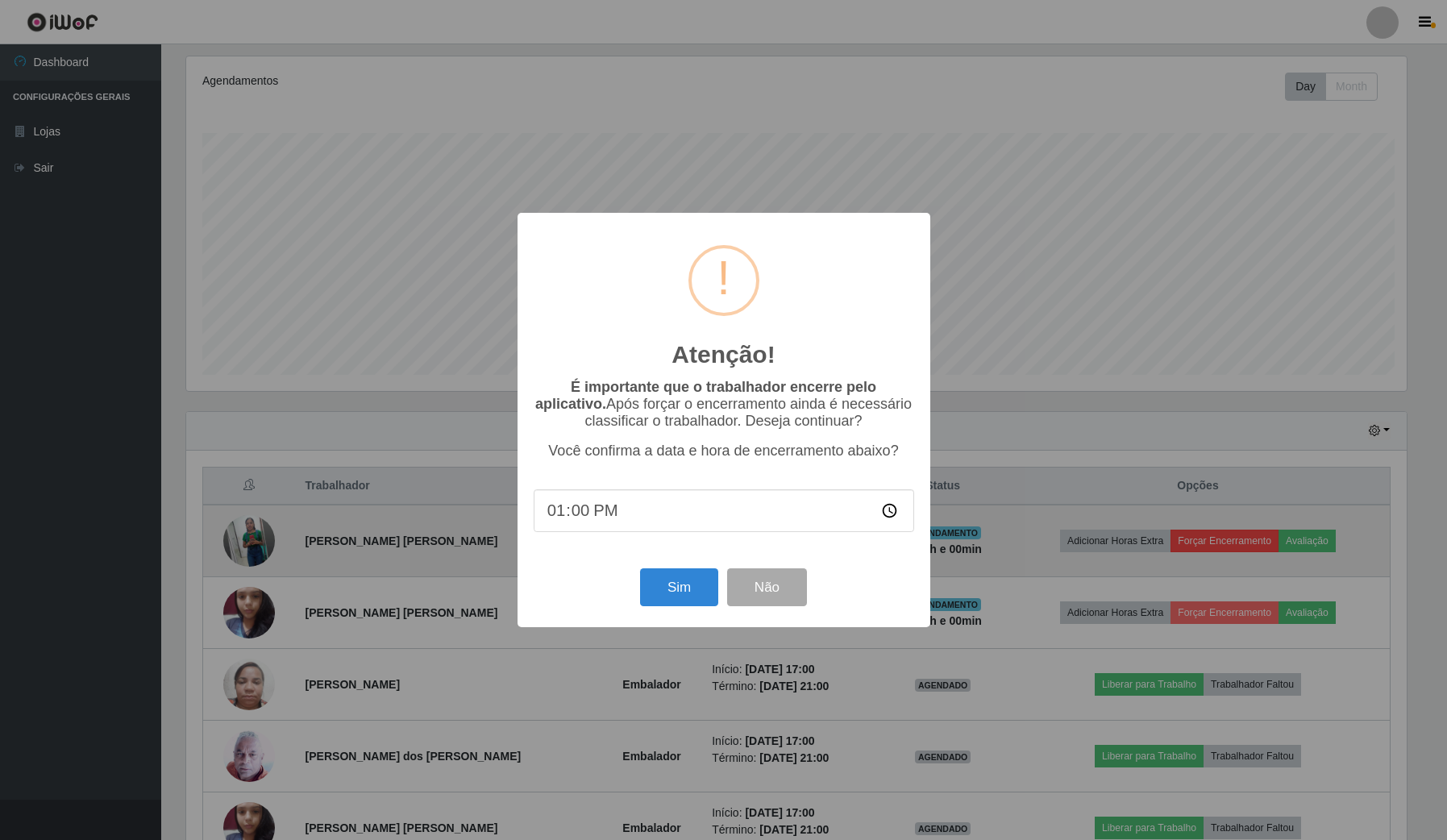
scroll to position [335, 1224]
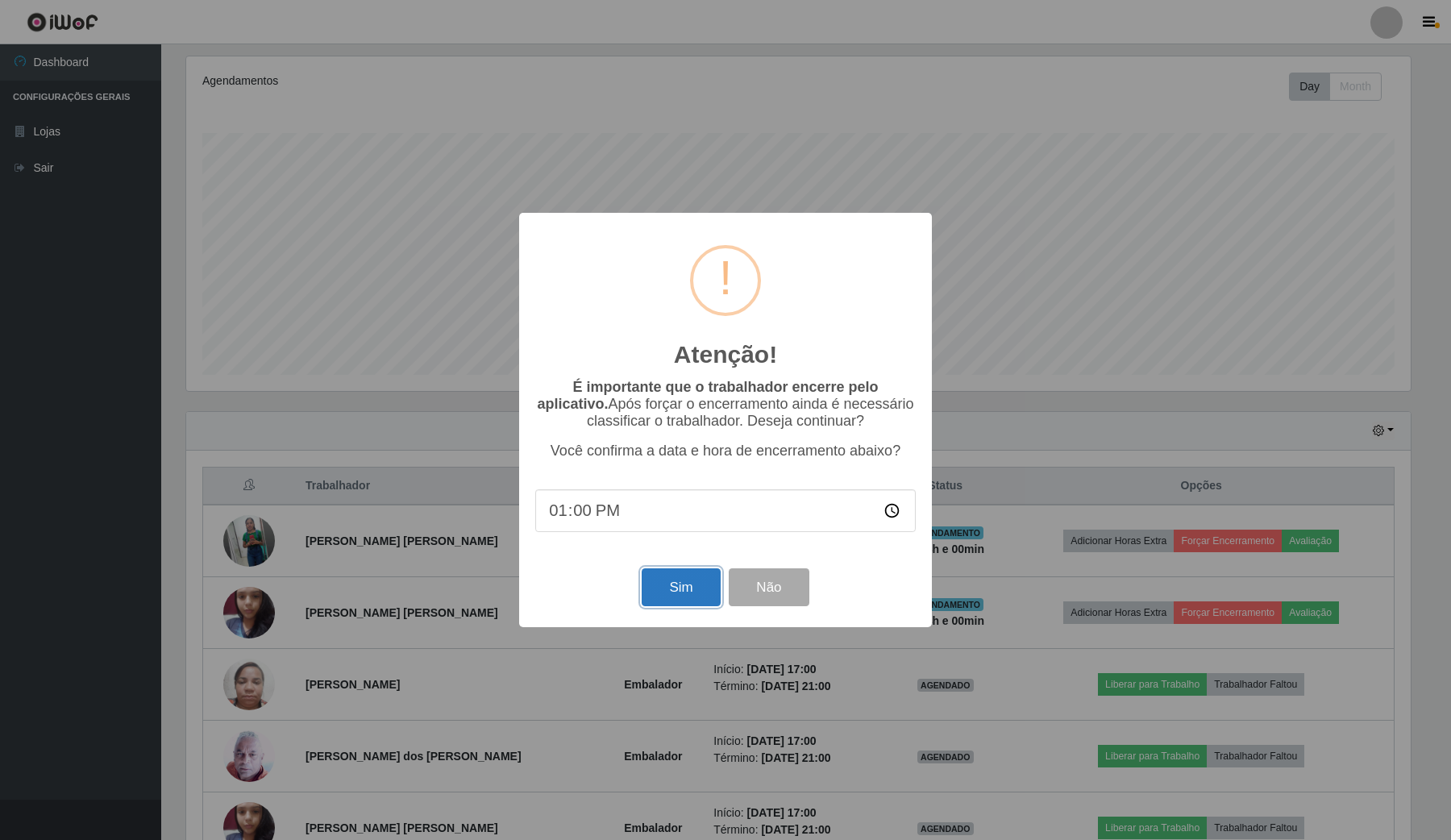
click at [675, 586] on button "Sim" at bounding box center [681, 586] width 78 height 38
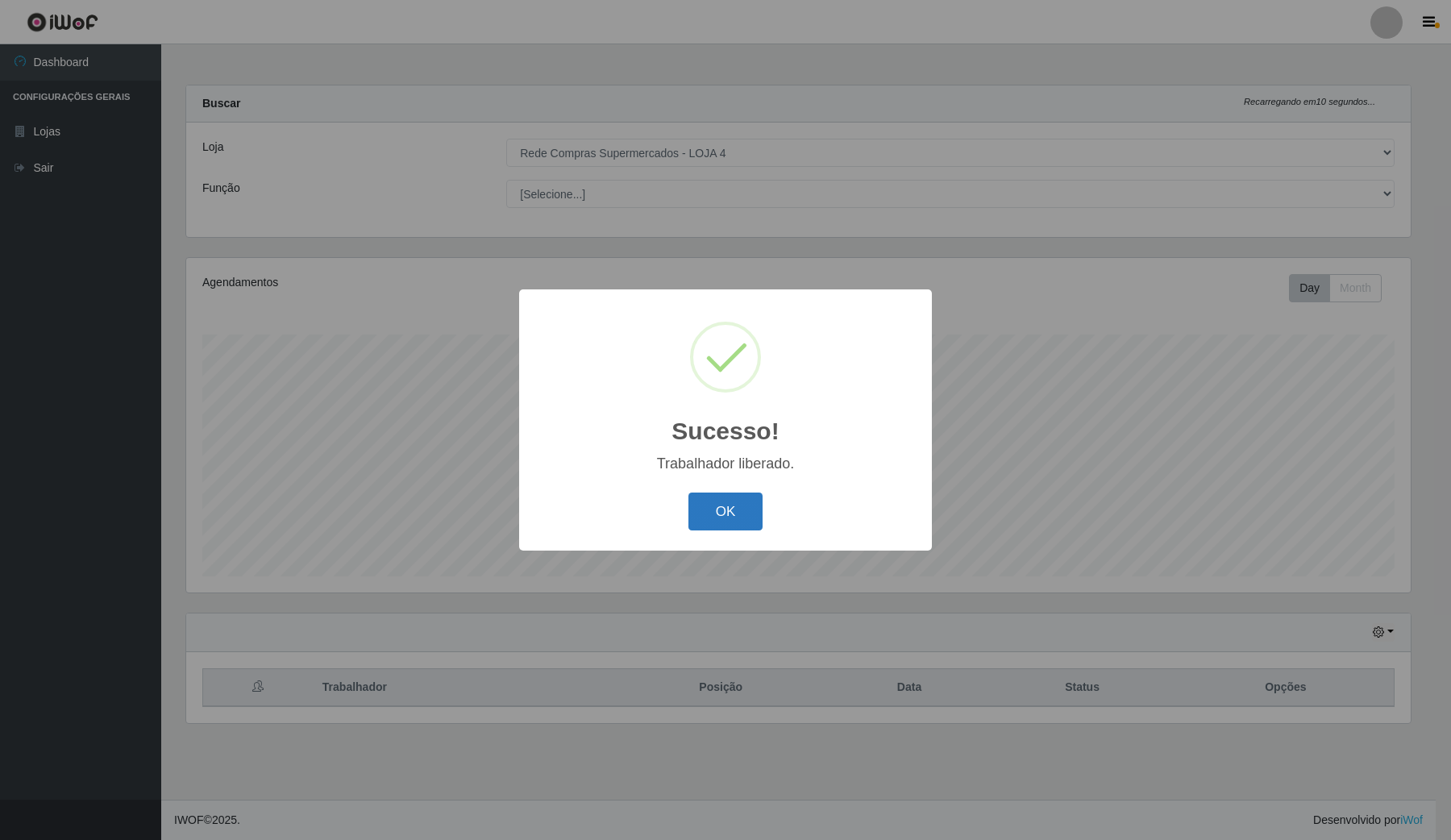
click at [739, 516] on button "OK" at bounding box center [726, 511] width 75 height 38
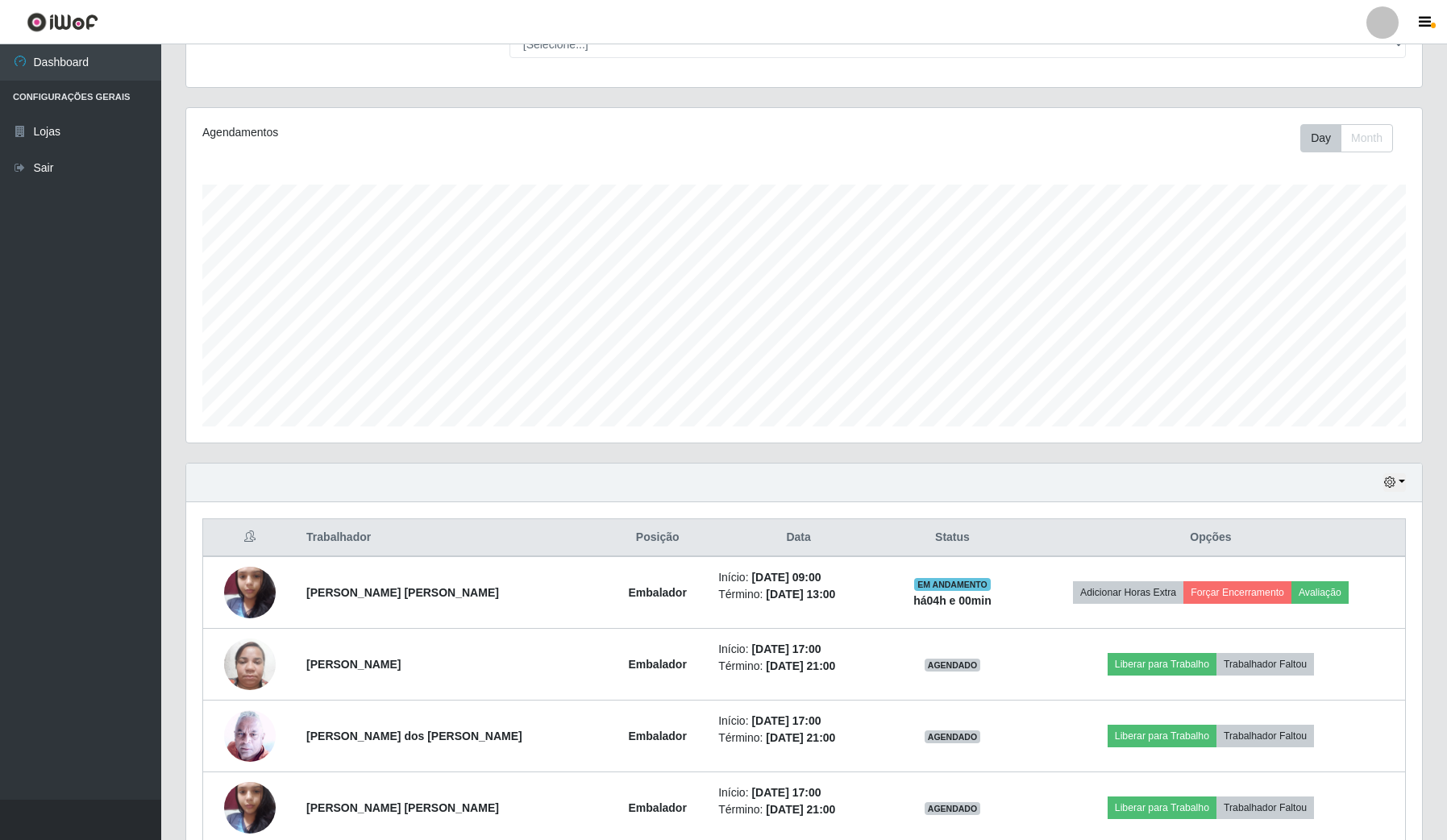
scroll to position [0, 0]
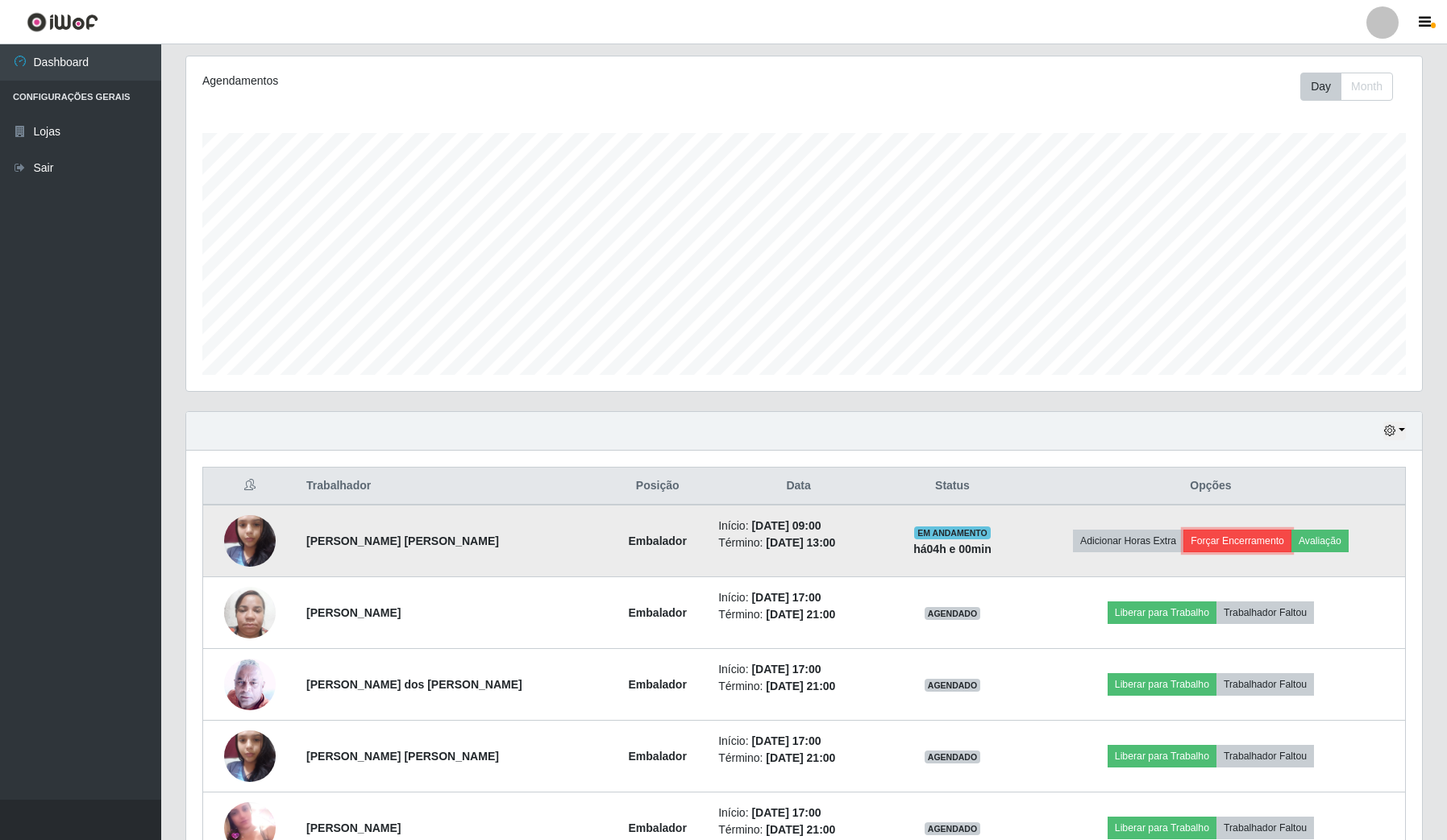
click at [1235, 543] on button "Forçar Encerramento" at bounding box center [1237, 541] width 108 height 23
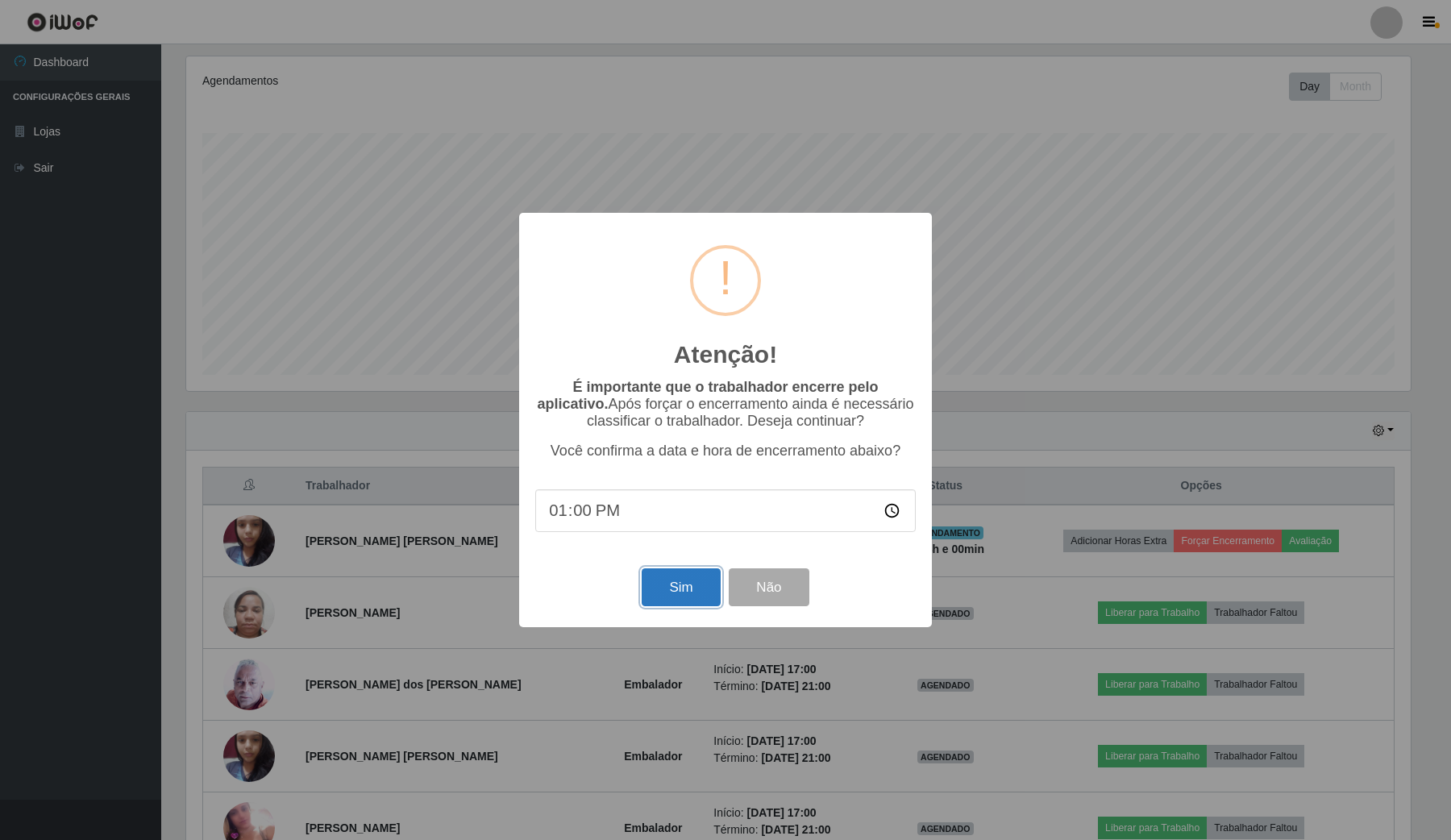
click at [674, 581] on button "Sim" at bounding box center [681, 586] width 78 height 38
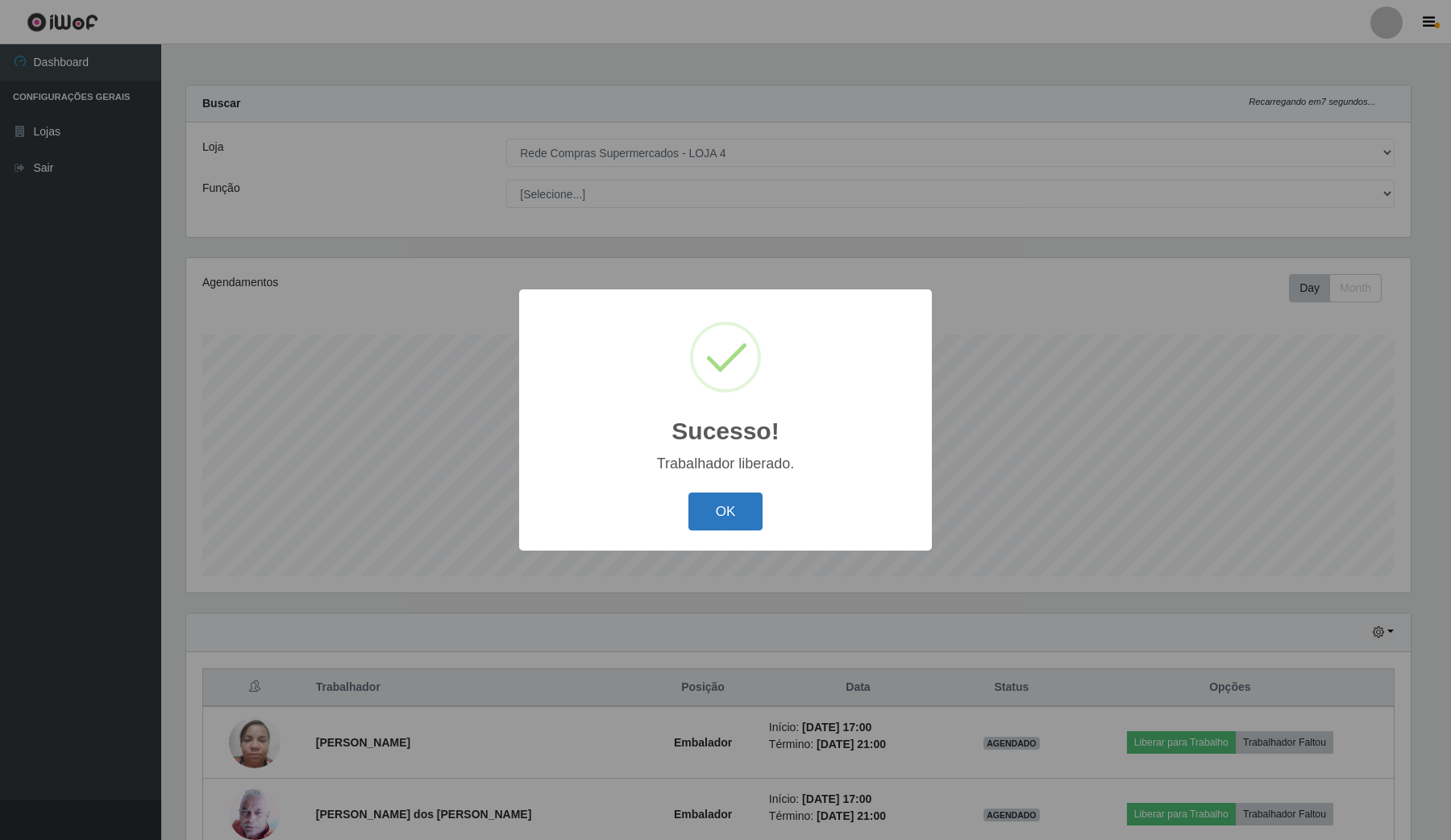
click at [755, 509] on button "OK" at bounding box center [726, 511] width 75 height 38
